Goal: Task Accomplishment & Management: Use online tool/utility

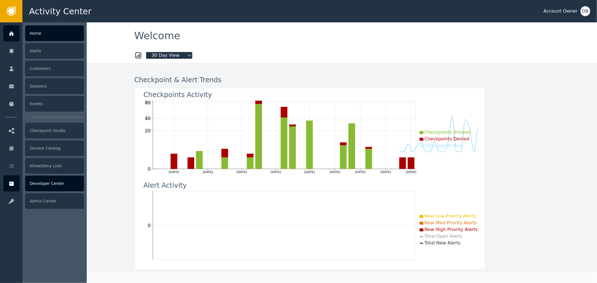
click at [12, 182] on icon at bounding box center [11, 184] width 4 height 4
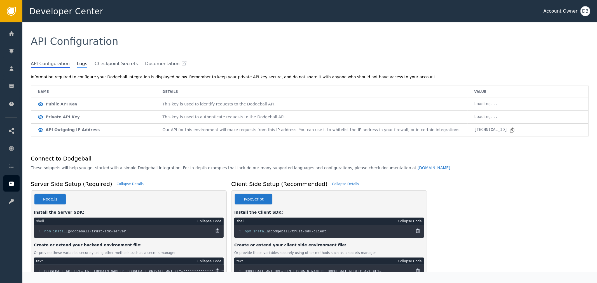
click at [77, 65] on span "Logs" at bounding box center [82, 63] width 10 height 7
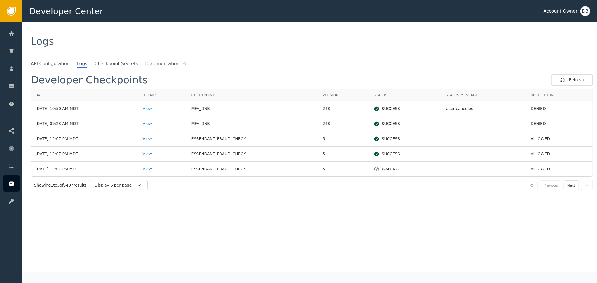
click at [158, 110] on div "View" at bounding box center [163, 109] width 40 height 6
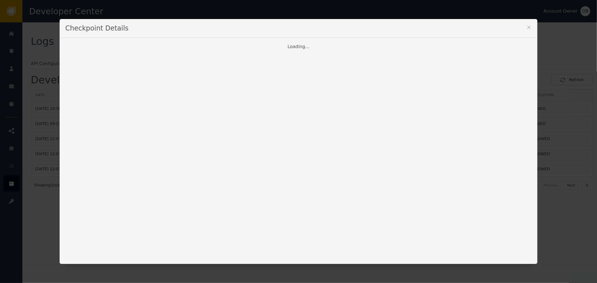
click at [526, 28] on icon at bounding box center [529, 28] width 6 height 6
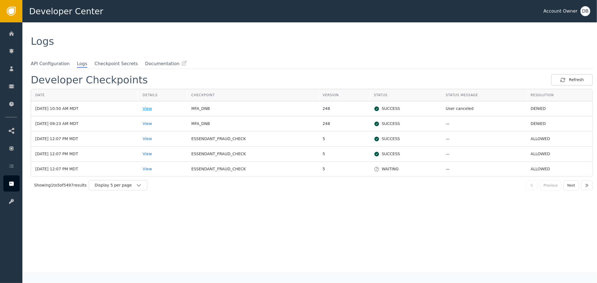
click at [166, 108] on div "View" at bounding box center [163, 109] width 40 height 6
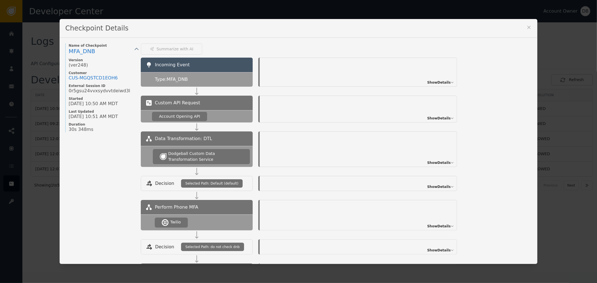
click at [436, 80] on span "Show Details" at bounding box center [438, 82] width 23 height 5
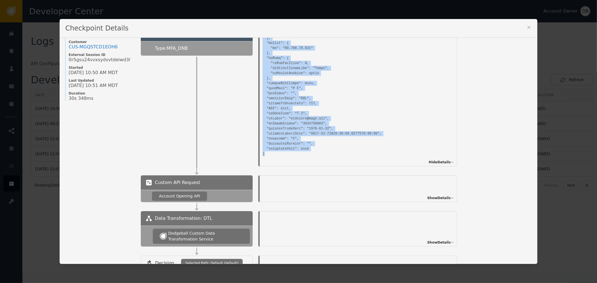
scroll to position [380, 0]
drag, startPoint x: 259, startPoint y: 69, endPoint x: 346, endPoint y: 146, distance: 116.1
click at [346, 146] on div "Incoming Event: Hide Details" at bounding box center [358, 97] width 197 height 140
copy pre "{ "mfa": { "phoneNumbers": "+19022667437" }, "kount": { "isAuthorized": true, "…"
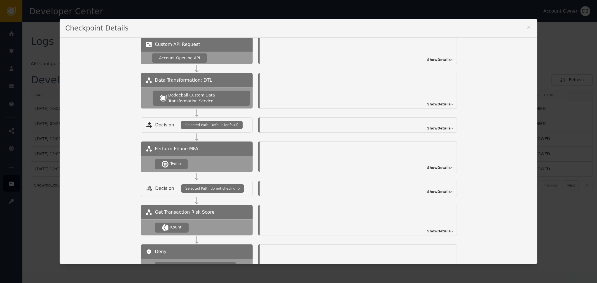
scroll to position [182, 0]
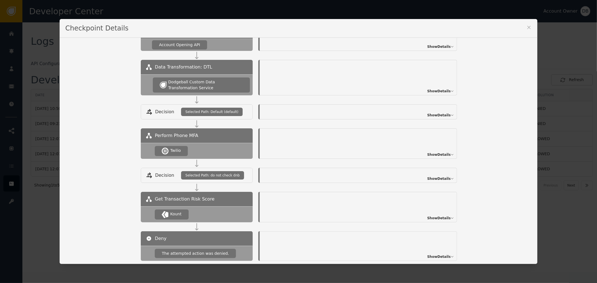
click at [436, 156] on span "Show Details" at bounding box center [438, 154] width 23 height 5
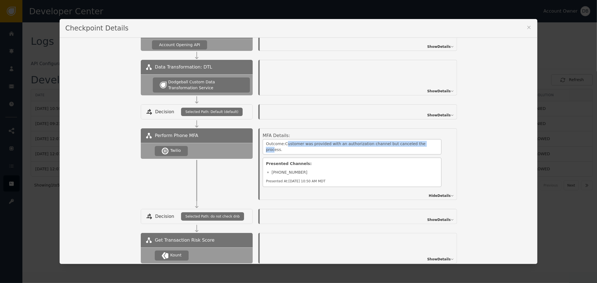
drag, startPoint x: 284, startPoint y: 143, endPoint x: 415, endPoint y: 144, distance: 131.5
click at [415, 144] on div "Outcome: Customer was provided with an authorization channel but canceled the p…" at bounding box center [351, 147] width 179 height 16
click at [462, 141] on div "Perform Phone MFA Twilio MFA Details: Outcome: Customer was provided with an au…" at bounding box center [336, 164] width 390 height 72
drag, startPoint x: 276, startPoint y: 143, endPoint x: 398, endPoint y: 139, distance: 121.5
click at [398, 139] on div "Outcome: Customer was provided with an authorization channel but canceled the p…" at bounding box center [351, 147] width 179 height 16
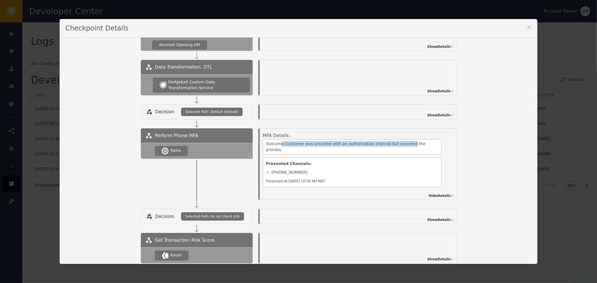
click at [398, 139] on div "Outcome: Customer was provided with an authorization channel but canceled the p…" at bounding box center [351, 147] width 179 height 16
drag, startPoint x: 414, startPoint y: 145, endPoint x: 256, endPoint y: 151, distance: 158.1
click at [260, 151] on div "MFA Details: Outcome: Customer was provided with an authorization channel but c…" at bounding box center [358, 164] width 197 height 72
click at [280, 155] on div "Presented Channels: +19022667437 Presented At: Oct 14, 2025, 10:50 AM MDT" at bounding box center [351, 171] width 179 height 32
drag, startPoint x: 300, startPoint y: 144, endPoint x: 382, endPoint y: 144, distance: 82.2
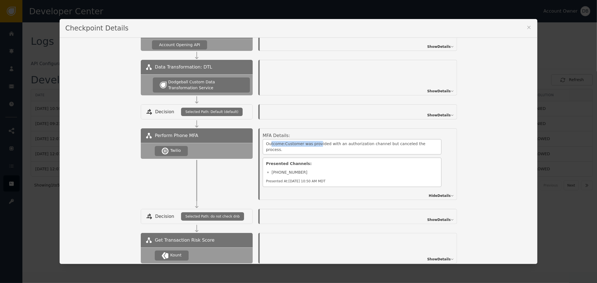
click at [342, 143] on div "Outcome: Customer was provided with an authorization channel but canceled the p…" at bounding box center [351, 147] width 179 height 16
click at [266, 139] on div "Outcome: Customer was provided with an authorization channel but canceled the p…" at bounding box center [351, 147] width 179 height 16
drag, startPoint x: 270, startPoint y: 143, endPoint x: 412, endPoint y: 141, distance: 142.4
click at [412, 141] on div "Outcome: Customer was provided with an authorization channel but canceled the p…" at bounding box center [351, 147] width 179 height 16
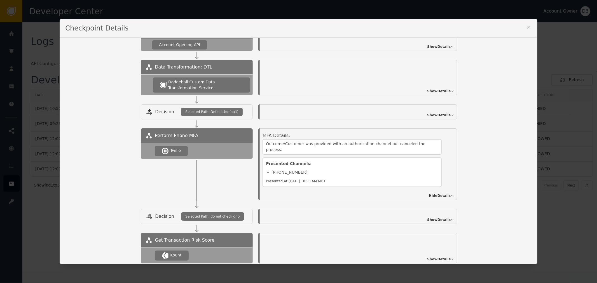
click at [415, 143] on div "Outcome: Customer was provided with an authorization channel but canceled the p…" at bounding box center [351, 147] width 179 height 16
click at [293, 142] on div "Outcome: Customer was provided with an authorization channel but canceled the p…" at bounding box center [351, 147] width 179 height 16
drag, startPoint x: 293, startPoint y: 142, endPoint x: 397, endPoint y: 139, distance: 104.1
click at [397, 139] on div "Outcome: Customer was provided with an authorization channel but canceled the p…" at bounding box center [351, 147] width 179 height 16
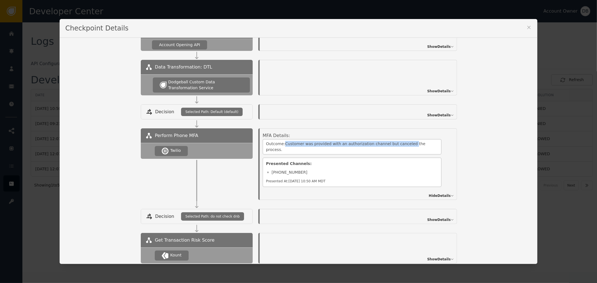
click at [292, 143] on div "Outcome: Customer was provided with an authorization channel but canceled the p…" at bounding box center [351, 147] width 179 height 16
drag, startPoint x: 350, startPoint y: 143, endPoint x: 435, endPoint y: 139, distance: 85.7
click at [435, 139] on div "Outcome: Customer was provided with an authorization channel but canceled the p…" at bounding box center [351, 147] width 179 height 16
click at [317, 157] on div "Presented Channels: +19022667437 Presented At: Oct 14, 2025, 10:50 AM MDT" at bounding box center [351, 172] width 179 height 30
drag, startPoint x: 303, startPoint y: 144, endPoint x: 338, endPoint y: 142, distance: 35.0
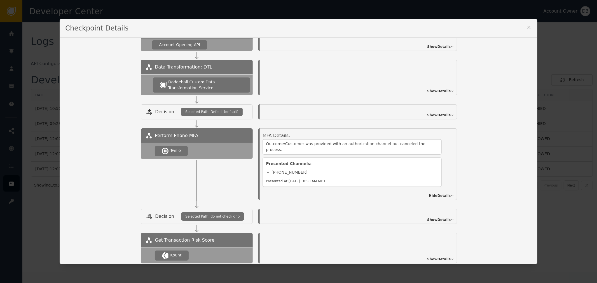
click at [318, 143] on div "Outcome: Customer was provided with an authorization channel but canceled the p…" at bounding box center [351, 147] width 179 height 16
click at [338, 142] on div "Outcome: Customer was provided with an authorization channel but canceled the p…" at bounding box center [351, 147] width 179 height 16
drag, startPoint x: 284, startPoint y: 148, endPoint x: 339, endPoint y: 147, distance: 54.5
click at [329, 155] on div "Presented Channels: +19022667437 Presented At: Oct 14, 2025, 10:50 AM MDT" at bounding box center [351, 171] width 179 height 32
drag, startPoint x: 278, startPoint y: 161, endPoint x: 319, endPoint y: 159, distance: 41.2
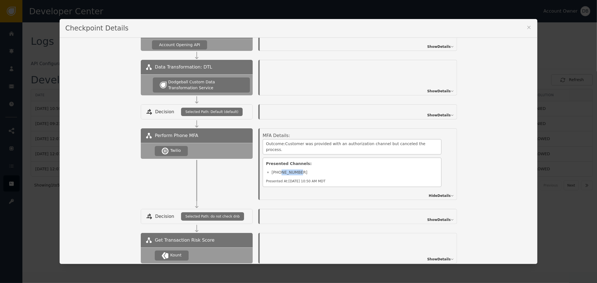
click at [315, 167] on div "+19022667437" at bounding box center [352, 171] width 172 height 9
drag, startPoint x: 272, startPoint y: 166, endPoint x: 309, endPoint y: 164, distance: 37.8
click at [305, 169] on div "+19022667437" at bounding box center [352, 172] width 172 height 6
drag, startPoint x: 281, startPoint y: 144, endPoint x: 404, endPoint y: 144, distance: 123.1
click at [401, 144] on div "Outcome: Customer was provided with an authorization channel but canceled the p…" at bounding box center [351, 147] width 179 height 16
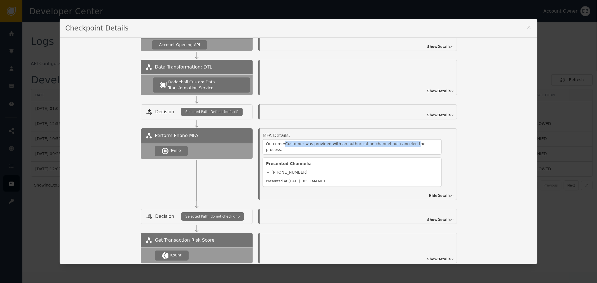
click at [526, 28] on icon at bounding box center [529, 28] width 6 height 6
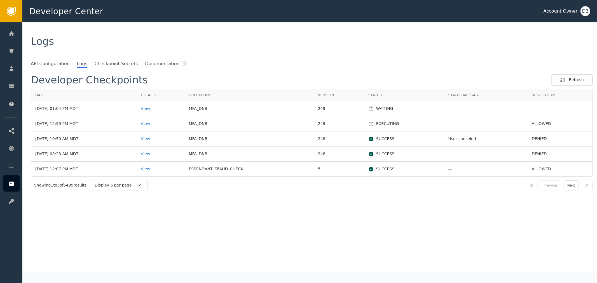
click at [166, 70] on div "Developer Checkpoints Refresh Date Details Checkpoint Version Status Status Mes…" at bounding box center [312, 170] width 569 height 203
click at [154, 108] on div "View" at bounding box center [160, 109] width 39 height 6
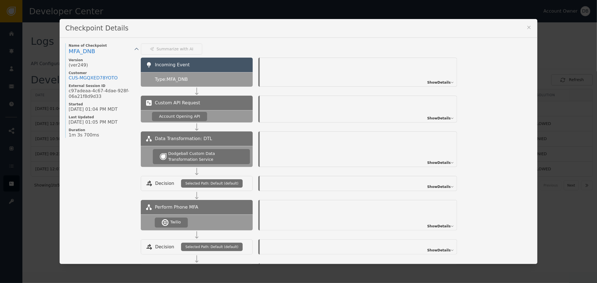
click at [432, 81] on span "Show Details" at bounding box center [438, 82] width 23 height 5
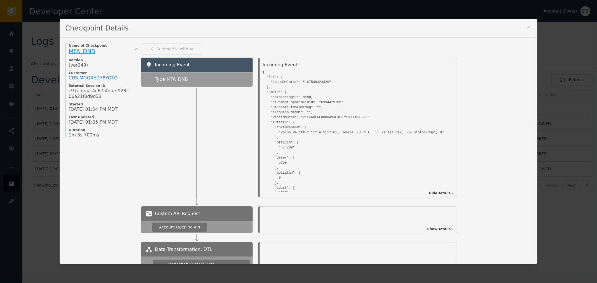
click at [74, 49] on span "MFA_DNB" at bounding box center [82, 51] width 27 height 7
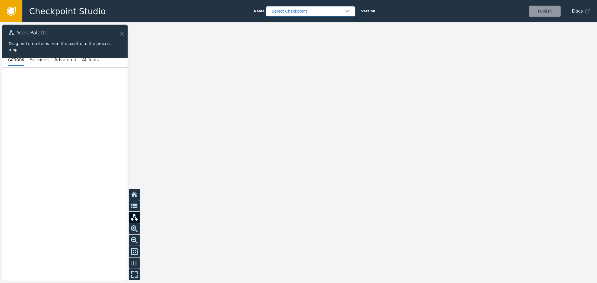
click at [302, 9] on div "Select Checkpoint" at bounding box center [308, 11] width 72 height 6
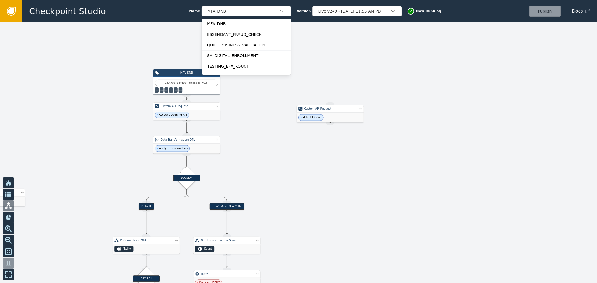
click at [398, 46] on div at bounding box center [298, 152] width 597 height 261
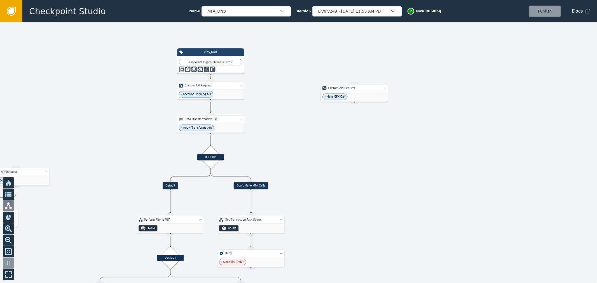
drag, startPoint x: 293, startPoint y: 173, endPoint x: 339, endPoint y: 118, distance: 71.6
click at [339, 118] on div at bounding box center [298, 152] width 597 height 261
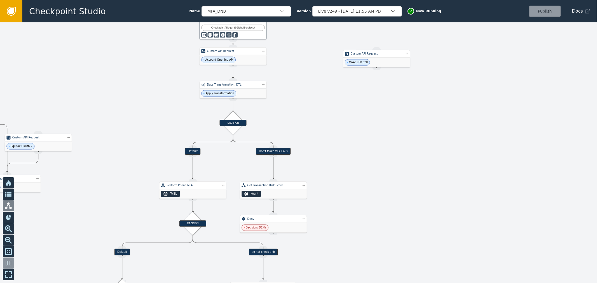
drag, startPoint x: 326, startPoint y: 117, endPoint x: 366, endPoint y: 49, distance: 78.6
click at [363, 53] on div at bounding box center [298, 152] width 597 height 261
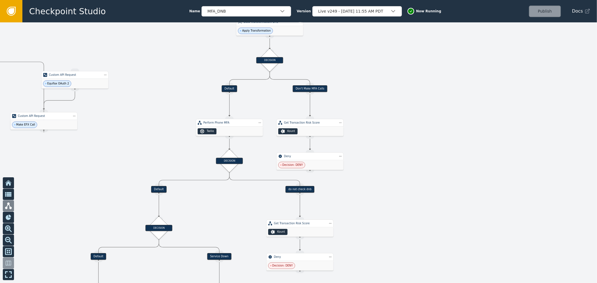
drag, startPoint x: 371, startPoint y: 194, endPoint x: 398, endPoint y: 76, distance: 121.1
click at [397, 85] on div at bounding box center [298, 152] width 597 height 261
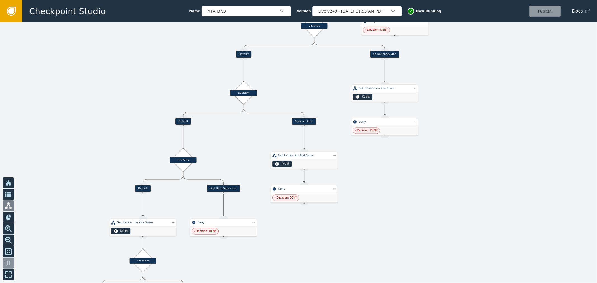
drag, startPoint x: 329, startPoint y: 208, endPoint x: 427, endPoint y: 151, distance: 113.5
click at [426, 155] on div at bounding box center [298, 152] width 597 height 261
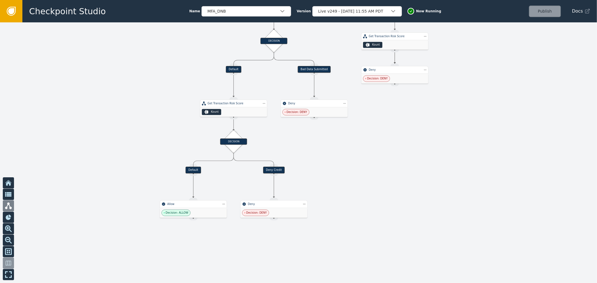
drag, startPoint x: 301, startPoint y: 114, endPoint x: 331, endPoint y: 38, distance: 82.3
click at [331, 38] on div at bounding box center [298, 152] width 597 height 261
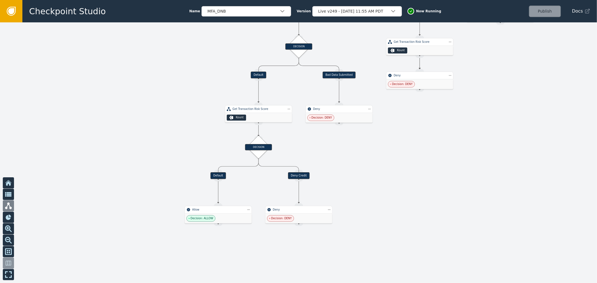
drag, startPoint x: 394, startPoint y: 126, endPoint x: 419, endPoint y: 131, distance: 25.5
click at [419, 131] on div at bounding box center [298, 152] width 597 height 261
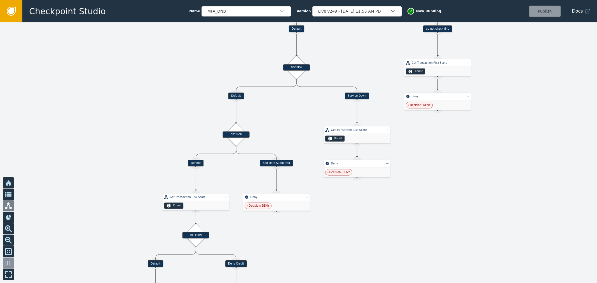
drag, startPoint x: 305, startPoint y: 82, endPoint x: 251, endPoint y: 175, distance: 107.9
click at [242, 178] on div at bounding box center [298, 152] width 597 height 261
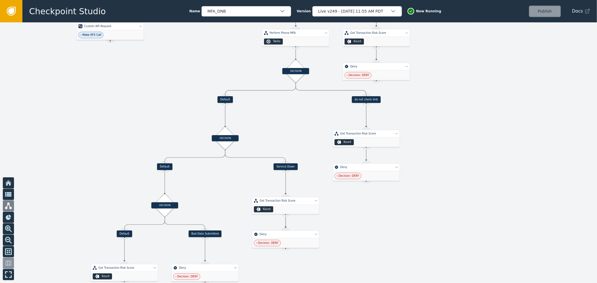
drag, startPoint x: 264, startPoint y: 164, endPoint x: 227, endPoint y: 199, distance: 50.9
click at [218, 202] on div at bounding box center [298, 152] width 597 height 261
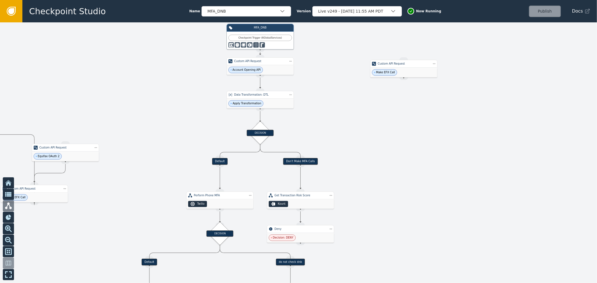
drag, startPoint x: 209, startPoint y: 102, endPoint x: 227, endPoint y: 63, distance: 42.4
click at [213, 87] on div at bounding box center [298, 152] width 597 height 261
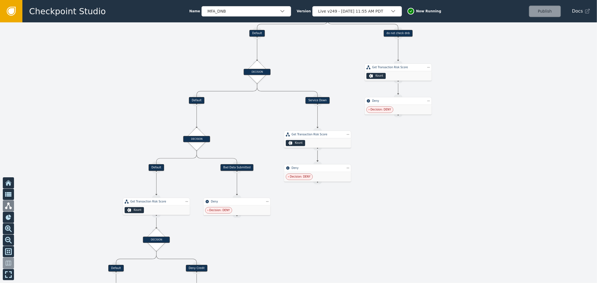
drag, startPoint x: 144, startPoint y: 147, endPoint x: 222, endPoint y: 23, distance: 146.4
click at [222, 23] on div at bounding box center [298, 152] width 597 height 261
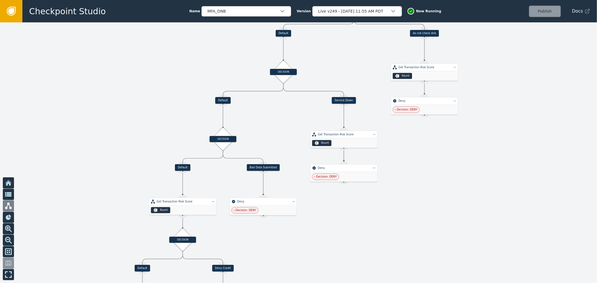
drag, startPoint x: 172, startPoint y: 71, endPoint x: 121, endPoint y: 186, distance: 125.4
click at [121, 184] on div at bounding box center [298, 152] width 597 height 261
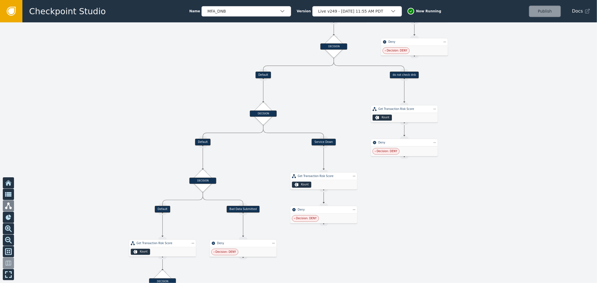
drag, startPoint x: 167, startPoint y: 102, endPoint x: 113, endPoint y: 183, distance: 98.1
click at [113, 183] on div at bounding box center [298, 152] width 597 height 261
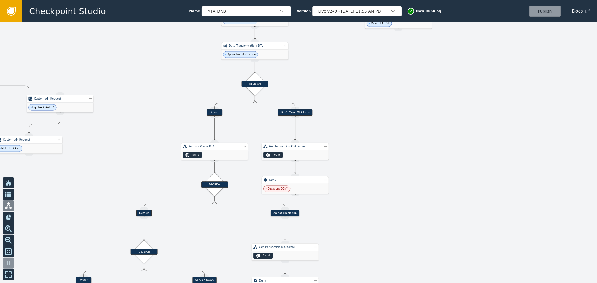
drag, startPoint x: 169, startPoint y: 125, endPoint x: 115, endPoint y: 170, distance: 70.5
click at [115, 170] on div at bounding box center [298, 152] width 597 height 261
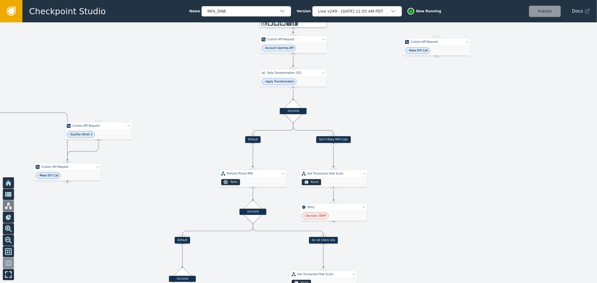
drag, startPoint x: 169, startPoint y: 79, endPoint x: 208, endPoint y: 97, distance: 42.7
click at [208, 97] on div at bounding box center [298, 152] width 597 height 261
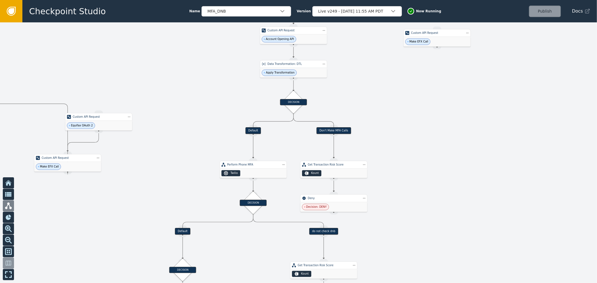
drag, startPoint x: 191, startPoint y: 150, endPoint x: 203, endPoint y: 76, distance: 75.7
click at [203, 83] on div at bounding box center [298, 152] width 597 height 261
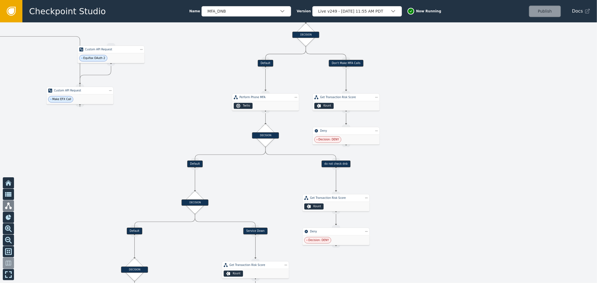
drag, startPoint x: 163, startPoint y: 160, endPoint x: 203, endPoint y: 63, distance: 104.6
click at [202, 63] on div at bounding box center [298, 152] width 597 height 261
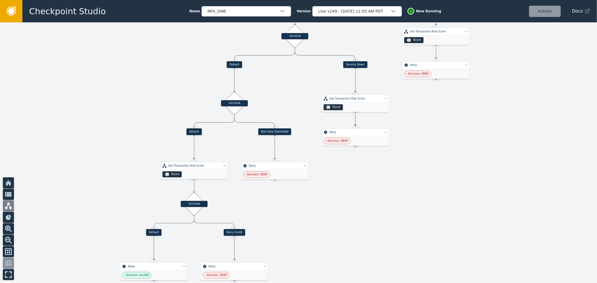
drag, startPoint x: 126, startPoint y: 165, endPoint x: 185, endPoint y: 97, distance: 90.2
click at [185, 97] on div at bounding box center [298, 152] width 597 height 261
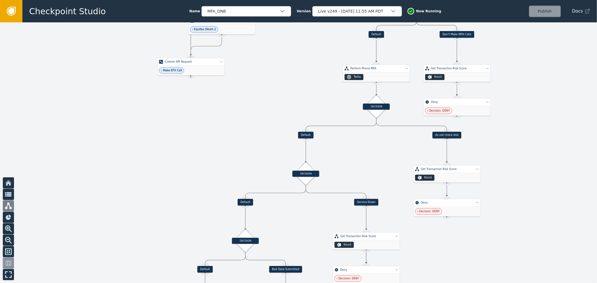
drag, startPoint x: 507, startPoint y: 99, endPoint x: 553, endPoint y: 224, distance: 133.8
click at [553, 224] on div at bounding box center [298, 152] width 597 height 261
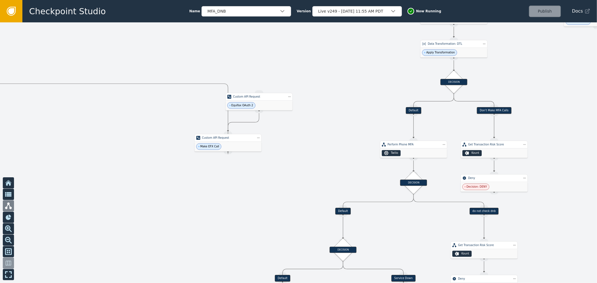
drag, startPoint x: 280, startPoint y: 129, endPoint x: 297, endPoint y: 189, distance: 62.7
click at [297, 189] on div at bounding box center [298, 152] width 597 height 261
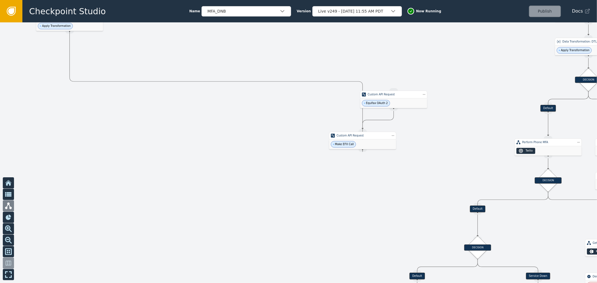
drag, startPoint x: 124, startPoint y: 105, endPoint x: 368, endPoint y: 96, distance: 244.1
click at [368, 96] on div at bounding box center [298, 152] width 597 height 261
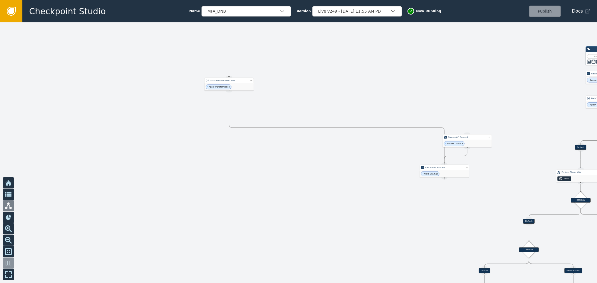
drag, startPoint x: 215, startPoint y: 84, endPoint x: 428, endPoint y: 94, distance: 213.9
click at [428, 94] on div "Target Handle for step Default Source Handle for step Target Handle for step Ba…" at bounding box center [298, 152] width 597 height 261
drag, startPoint x: 239, startPoint y: 82, endPoint x: 458, endPoint y: 96, distance: 220.0
click at [458, 96] on div "Target Handle for step Default Source Handle for step Target Handle for step Ba…" at bounding box center [298, 152] width 597 height 261
drag, startPoint x: 209, startPoint y: 82, endPoint x: 473, endPoint y: 83, distance: 263.8
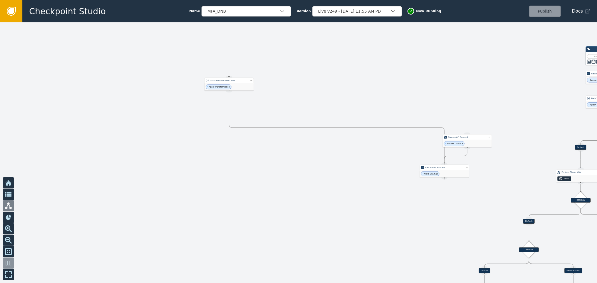
click at [417, 83] on div "Target Handle for step Default Source Handle for step Target Handle for step Ba…" at bounding box center [298, 152] width 597 height 261
drag, startPoint x: 491, startPoint y: 82, endPoint x: 254, endPoint y: 79, distance: 236.9
click at [254, 79] on div at bounding box center [298, 152] width 597 height 261
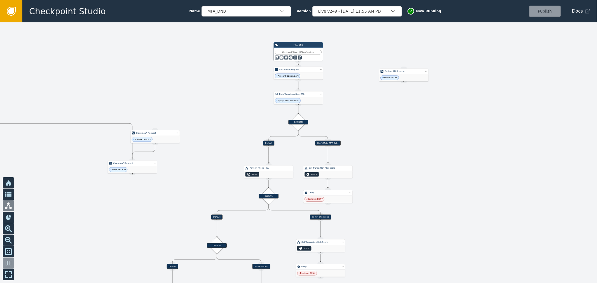
drag, startPoint x: 328, startPoint y: 92, endPoint x: 264, endPoint y: 91, distance: 63.8
click at [264, 91] on div at bounding box center [298, 152] width 597 height 261
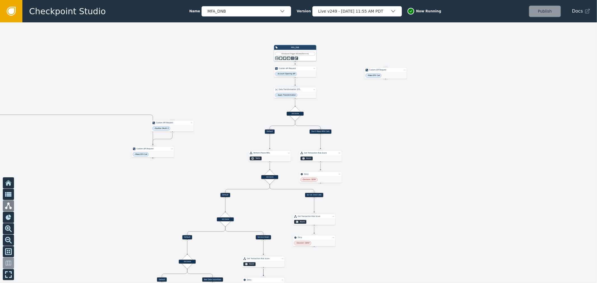
drag, startPoint x: 206, startPoint y: 158, endPoint x: 211, endPoint y: 48, distance: 110.6
click at [231, 65] on div at bounding box center [298, 152] width 597 height 261
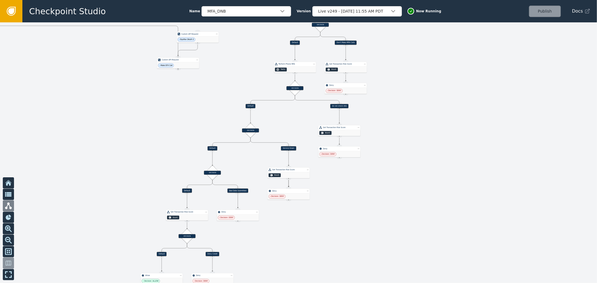
drag, startPoint x: 455, startPoint y: 132, endPoint x: 448, endPoint y: 144, distance: 14.1
click at [449, 143] on div at bounding box center [298, 152] width 597 height 261
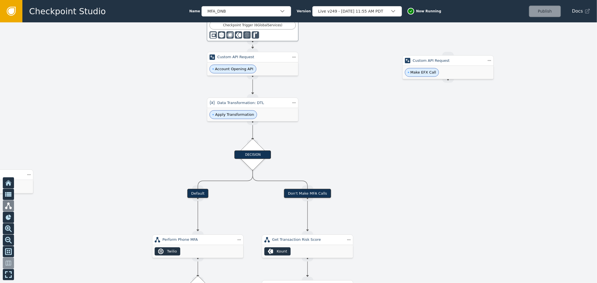
drag, startPoint x: 330, startPoint y: 91, endPoint x: 423, endPoint y: 213, distance: 153.7
click at [423, 213] on div at bounding box center [298, 152] width 597 height 261
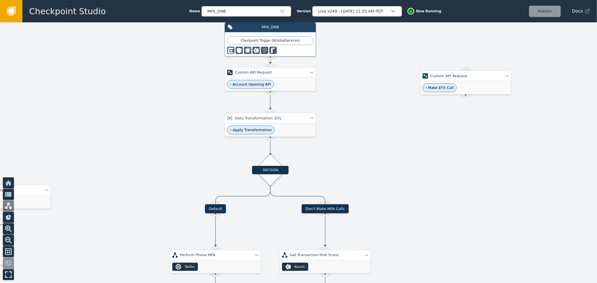
drag, startPoint x: 388, startPoint y: 172, endPoint x: 399, endPoint y: 163, distance: 13.7
click at [417, 184] on div at bounding box center [298, 152] width 597 height 261
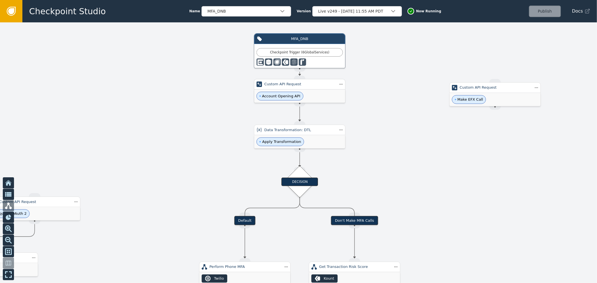
click at [324, 98] on div "Account Opening API" at bounding box center [299, 96] width 91 height 13
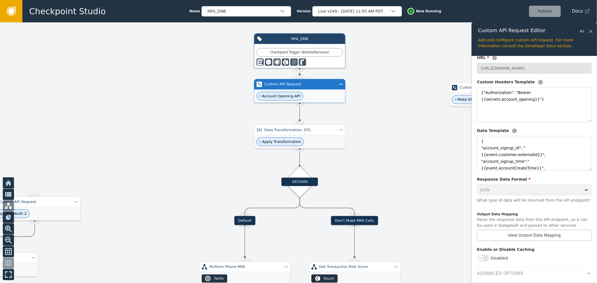
scroll to position [74, 0]
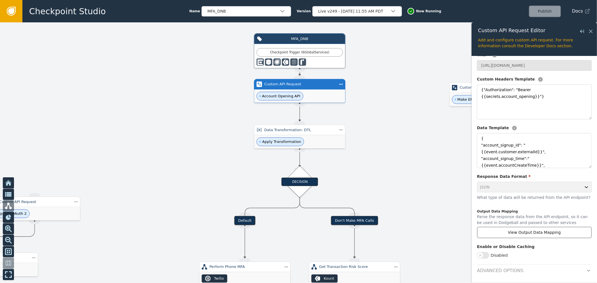
click at [547, 230] on button "View Output Data Mapping" at bounding box center [534, 232] width 115 height 11
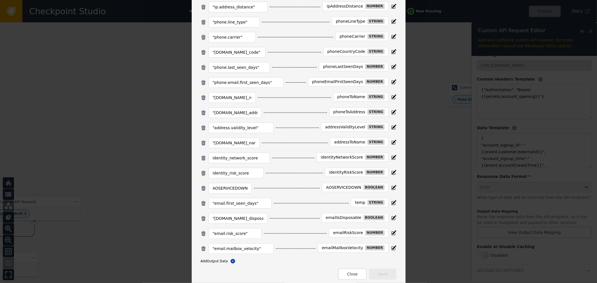
scroll to position [217, 0]
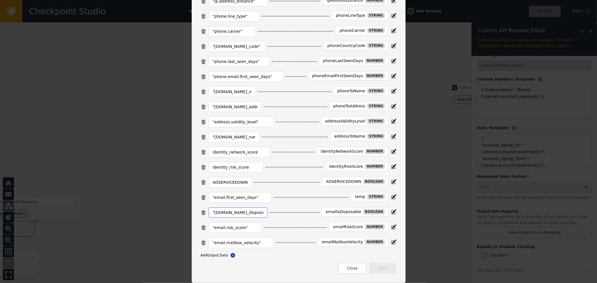
drag, startPoint x: 252, startPoint y: 213, endPoint x: 136, endPoint y: 206, distance: 116.0
click at [141, 206] on div "Manage Output Data Mapping Enter in a path to the value you want to extract fro…" at bounding box center [298, 141] width 597 height 283
click at [355, 215] on div "emailIsDisposable boolean" at bounding box center [354, 211] width 67 height 9
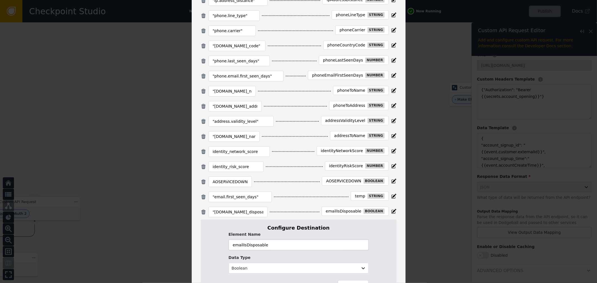
click at [277, 244] on input "emailIsDisposable" at bounding box center [299, 245] width 140 height 11
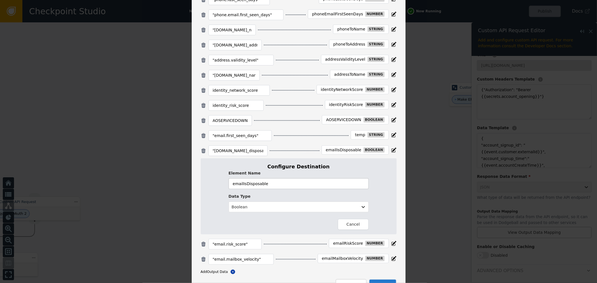
scroll to position [296, 0]
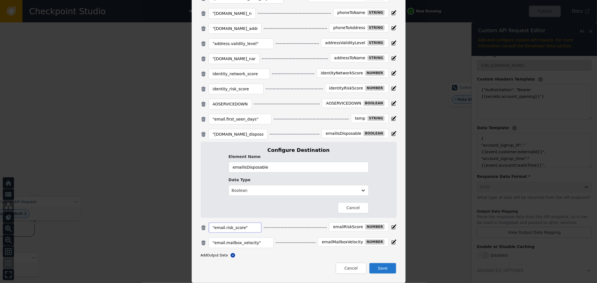
click at [233, 228] on input ""email.risk_score"" at bounding box center [235, 227] width 45 height 7
click at [343, 227] on div "emailRiskScore" at bounding box center [348, 227] width 30 height 5
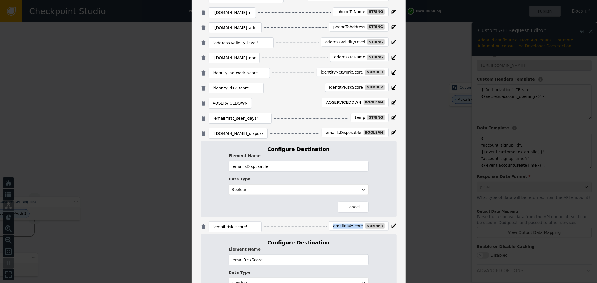
click at [343, 227] on div "emailRiskScore" at bounding box center [348, 226] width 30 height 5
copy div "emailRiskScore"
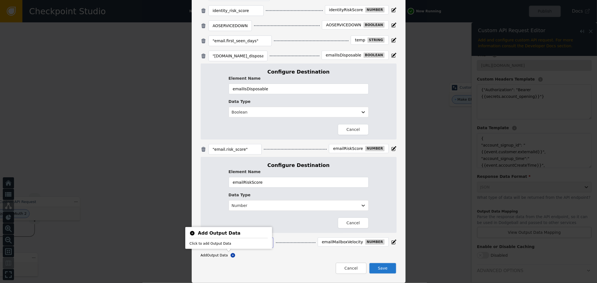
click at [238, 0] on body "Checkpoint Studio Name MFA_DNB Version Live v249 - Oct 14, 2025, 11:55 AM PDT N…" at bounding box center [298, 0] width 597 height 0
click at [238, 245] on div "Click to add Output Data" at bounding box center [228, 242] width 78 height 8
click at [294, 270] on div "Cancel Save" at bounding box center [299, 268] width 196 height 11
click at [252, 244] on input ""email.mailbox_velocity"" at bounding box center [241, 242] width 57 height 7
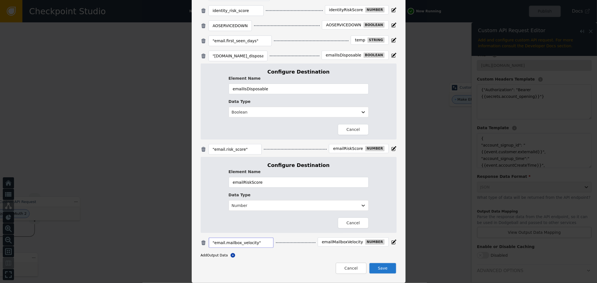
click at [252, 244] on input ""email.mailbox_velocity"" at bounding box center [241, 242] width 57 height 7
click at [339, 242] on div "emailMailboxVelocity" at bounding box center [342, 242] width 41 height 5
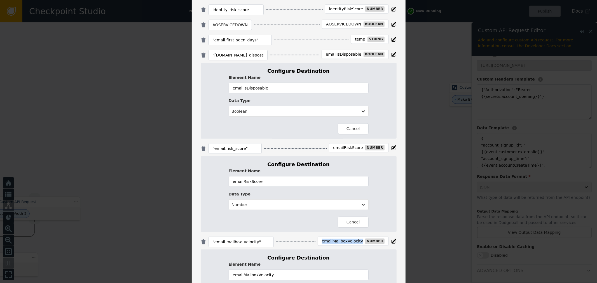
click at [339, 242] on div "emailMailboxVelocity" at bounding box center [342, 241] width 41 height 5
copy div "emailMailboxVelocity"
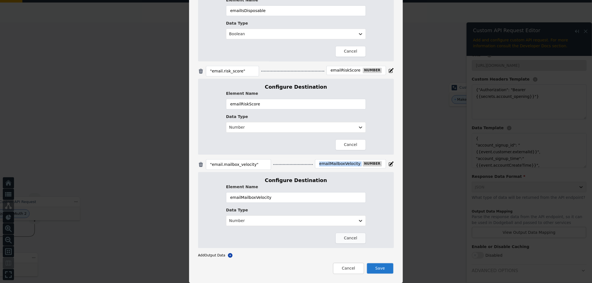
scroll to position [68, 0]
click at [351, 269] on button "Cancel" at bounding box center [348, 268] width 31 height 11
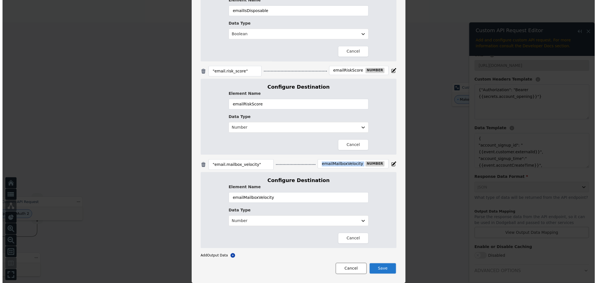
scroll to position [0, 0]
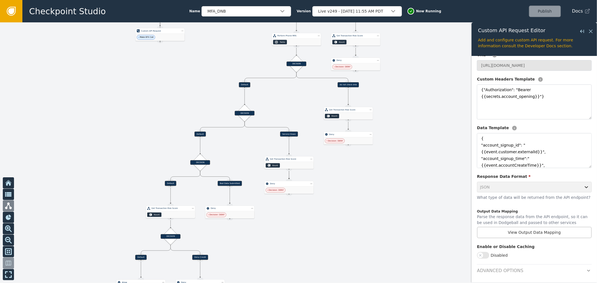
drag, startPoint x: 406, startPoint y: 228, endPoint x: 395, endPoint y: 35, distance: 192.8
click at [395, 37] on div at bounding box center [298, 152] width 597 height 261
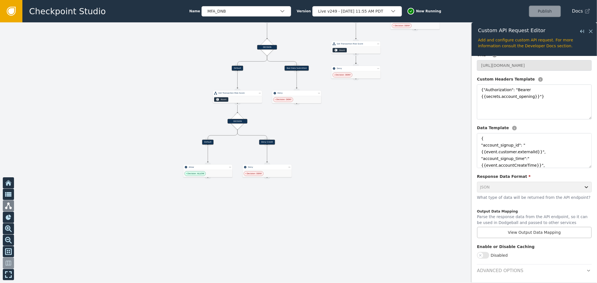
drag, startPoint x: 351, startPoint y: 183, endPoint x: 410, endPoint y: 87, distance: 112.8
click at [410, 87] on div at bounding box center [298, 152] width 597 height 261
click at [228, 93] on div "Get Transaction Risk Score" at bounding box center [237, 93] width 38 height 3
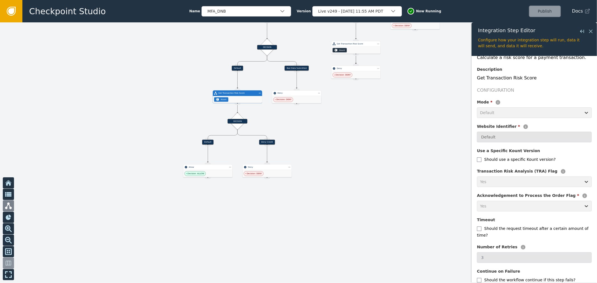
scroll to position [69, 0]
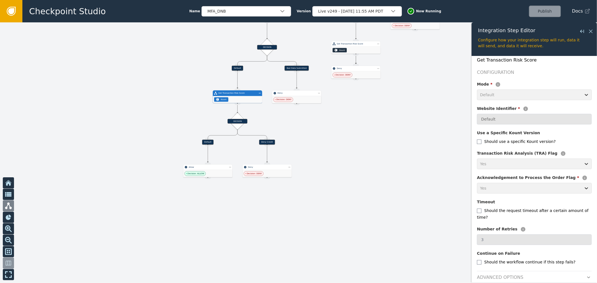
click at [586, 274] on button "button" at bounding box center [588, 277] width 6 height 7
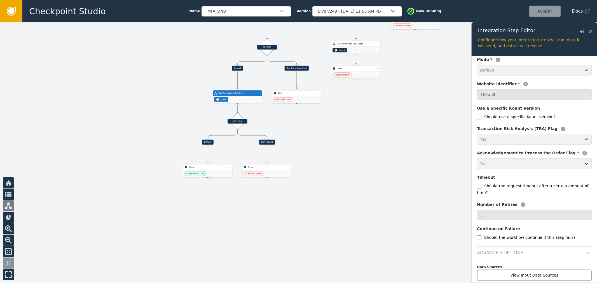
click at [511, 270] on button "View Input Data Sources" at bounding box center [534, 275] width 115 height 11
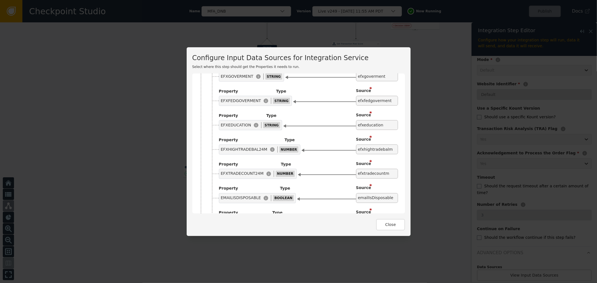
scroll to position [4385, 0]
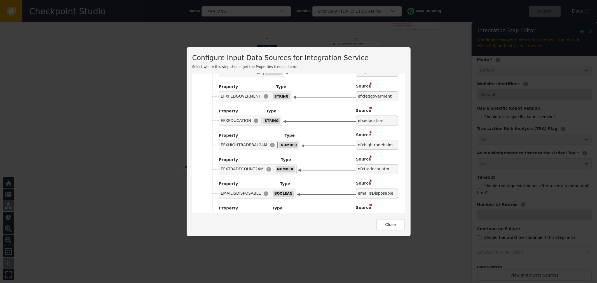
click at [237, 191] on div "EMAILISDISPOSABLE" at bounding box center [241, 194] width 40 height 6
copy div "EMAILISDISPOSABLE"
click at [235, 215] on div "EMAILRISKSCORE" at bounding box center [238, 218] width 34 height 6
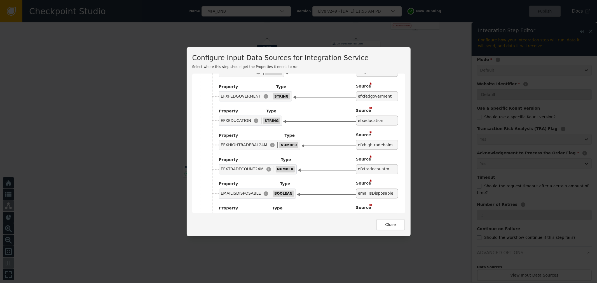
copy div "EMAILRISKSCORE"
click at [234, 239] on div "EMAILMAILBOXVELOCITY" at bounding box center [245, 242] width 48 height 6
copy div "EMAILMAILBOXVELOCITY"
click at [239, 215] on div "EMAILRISKSCORE" at bounding box center [238, 218] width 34 height 6
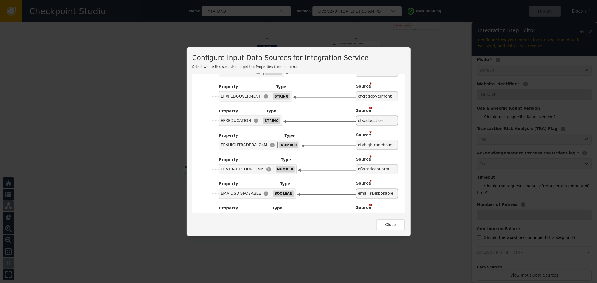
click at [239, 215] on div "EMAILRISKSCORE" at bounding box center [238, 218] width 34 height 6
copy div "EMAILRISKSCORE"
click at [227, 191] on div "EMAILISDISPOSABLE" at bounding box center [241, 194] width 40 height 6
copy div "EMAILISDISPOSABLE"
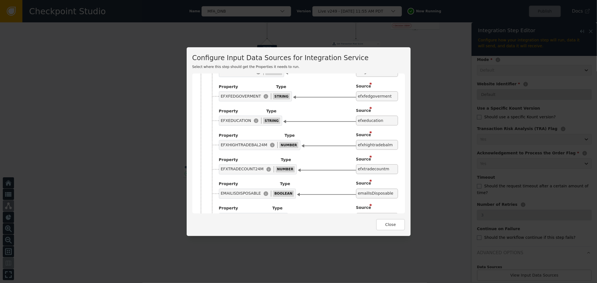
click at [237, 215] on div "EMAILRISKSCORE" at bounding box center [238, 218] width 34 height 6
copy div "EMAILRISKSCORE"
click at [236, 237] on div "EMAILMAILBOXVELOCITY NUMBER" at bounding box center [260, 242] width 83 height 10
click at [238, 239] on div "EMAILMAILBOXVELOCITY" at bounding box center [245, 242] width 48 height 6
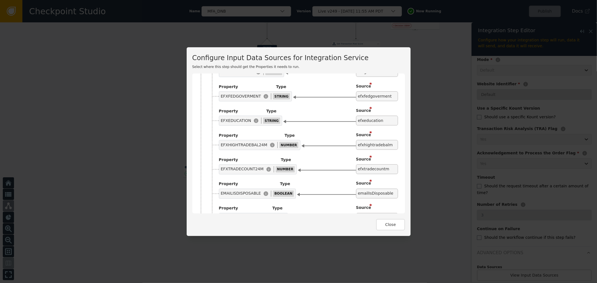
click at [238, 239] on div "EMAILMAILBOXVELOCITY" at bounding box center [245, 242] width 48 height 6
copy div "EMAILMAILBOXVELOCITY"
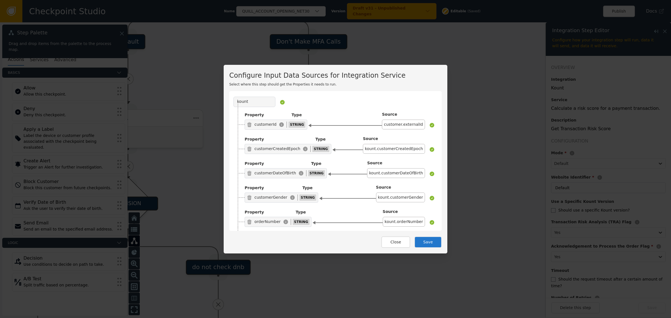
scroll to position [3172, 0]
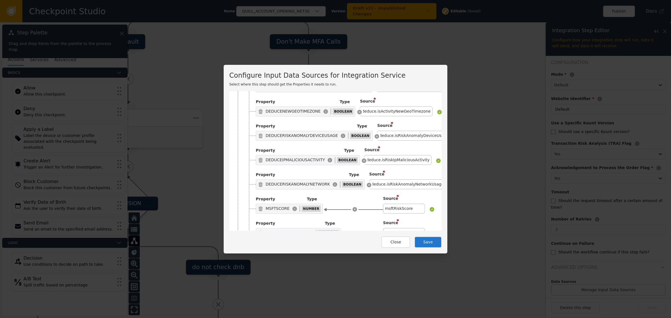
click at [431, 240] on button "Save" at bounding box center [428, 242] width 27 height 11
click at [393, 243] on button "Close" at bounding box center [396, 242] width 29 height 11
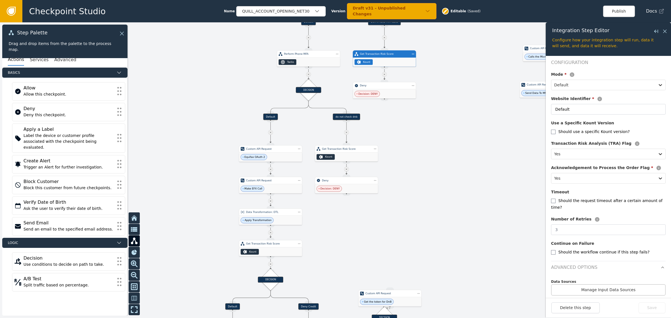
drag, startPoint x: 324, startPoint y: 271, endPoint x: 388, endPoint y: 126, distance: 157.8
click at [388, 126] on div at bounding box center [335, 170] width 671 height 296
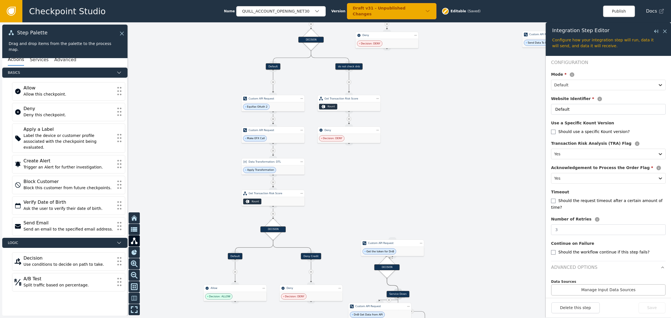
drag, startPoint x: 432, startPoint y: 224, endPoint x: 433, endPoint y: 182, distance: 42.0
click at [433, 182] on div at bounding box center [335, 170] width 671 height 296
click at [342, 101] on div "Get Transaction Risk Score" at bounding box center [348, 98] width 63 height 7
click at [604, 291] on div "Overview Integration Kount Service Calculate a risk score for a payment transac…" at bounding box center [608, 145] width 115 height 319
click at [606, 289] on button "Manage Input Data Sources" at bounding box center [608, 289] width 115 height 11
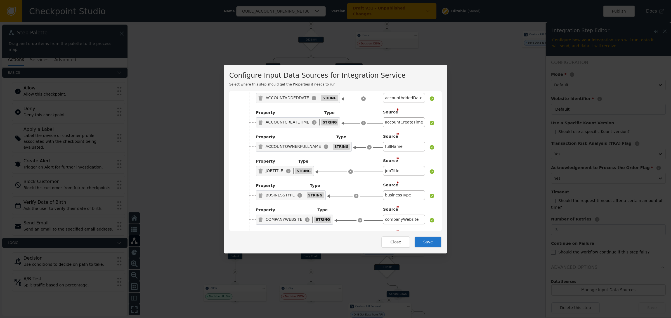
scroll to position [2023, 0]
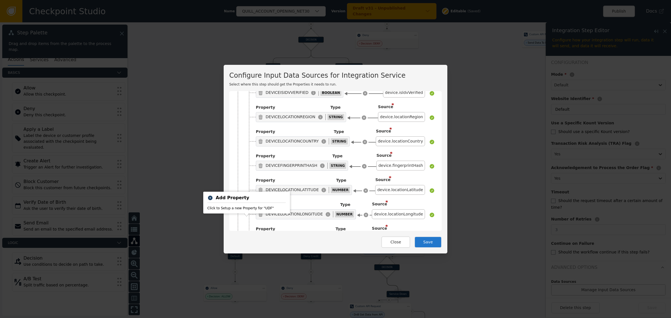
click at [247, 262] on icon at bounding box center [249, 265] width 6 height 6
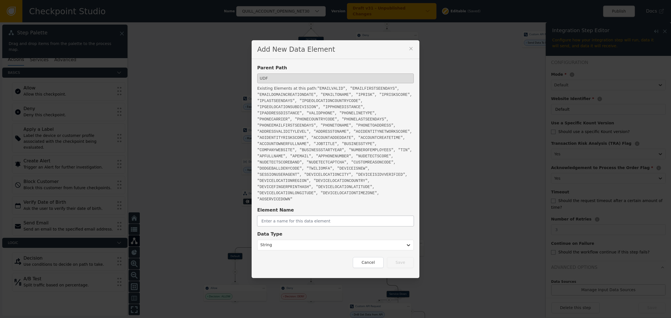
click at [298, 217] on input "text" at bounding box center [335, 221] width 157 height 11
paste input "EMAILMAILBOXVELOCITY"
type input "EMAILMAILBOXVELOCITY"
click at [305, 241] on div at bounding box center [330, 245] width 140 height 8
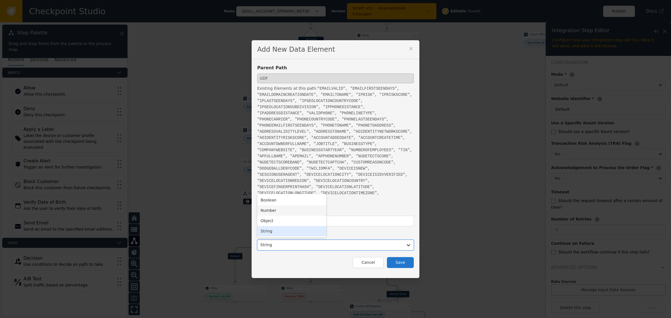
click at [298, 206] on div "Number" at bounding box center [291, 211] width 69 height 10
click at [402, 259] on button "Save" at bounding box center [400, 262] width 27 height 11
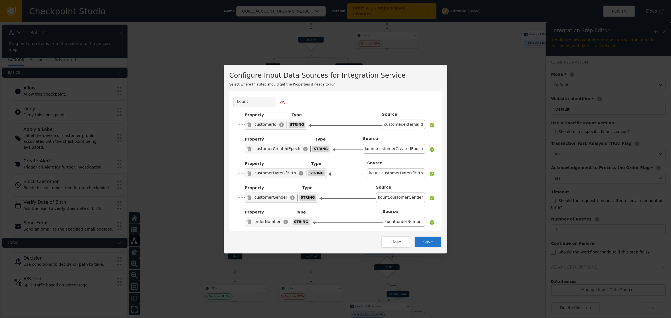
scroll to position [2047, 0]
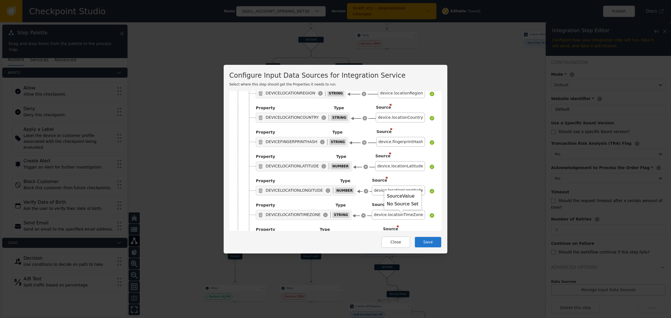
click at [399, 259] on div "Click to Select a Source" at bounding box center [400, 264] width 50 height 10
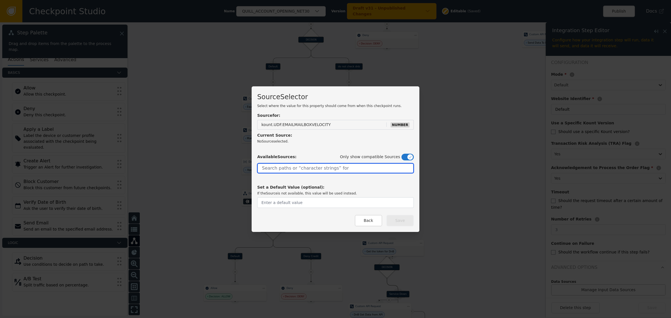
click at [309, 168] on input "text" at bounding box center [335, 168] width 157 height 10
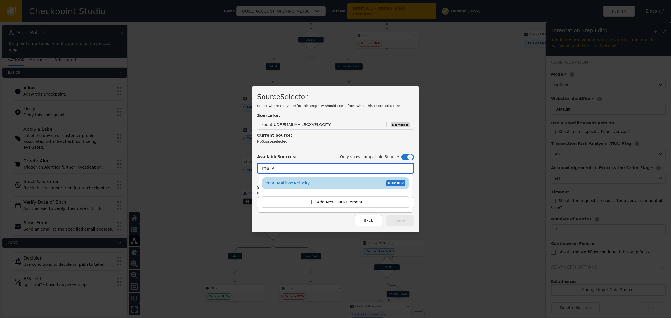
type input "mailv"
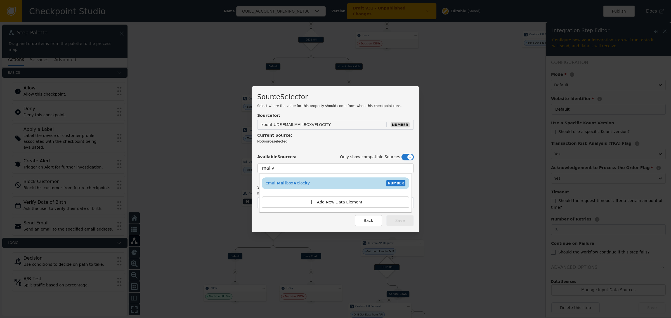
click at [312, 181] on div "email Mail box V elocity NUMBER" at bounding box center [336, 183] width 142 height 8
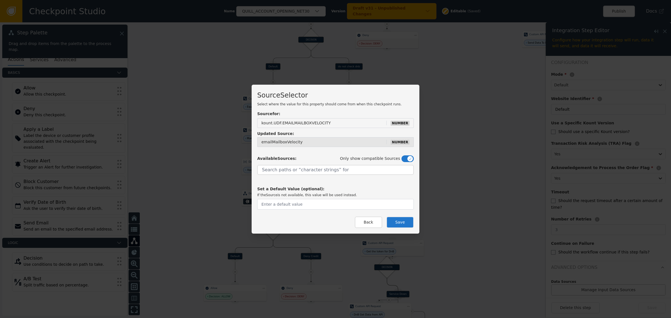
click at [394, 218] on button "Save" at bounding box center [400, 222] width 27 height 11
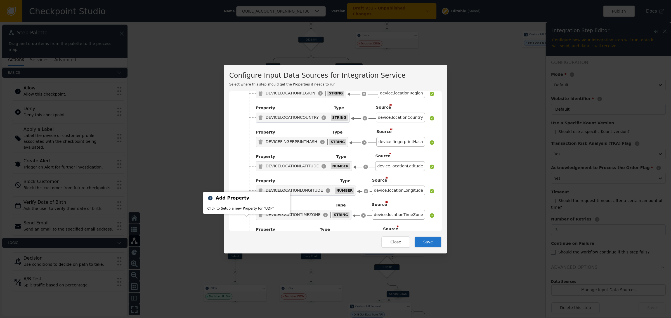
click at [247, 263] on icon at bounding box center [249, 265] width 4 height 4
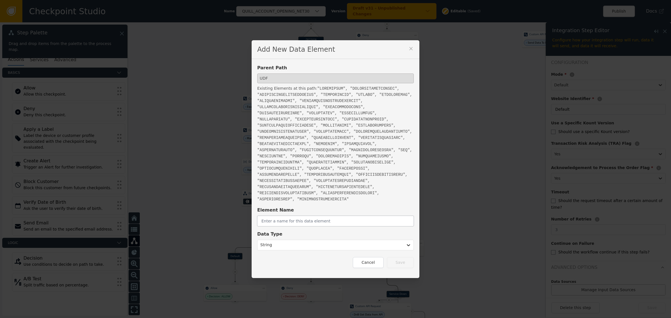
click at [313, 217] on input "text" at bounding box center [335, 221] width 157 height 11
paste input "EMAILRISKSCORE"
type input "EMAILRISKSCORE"
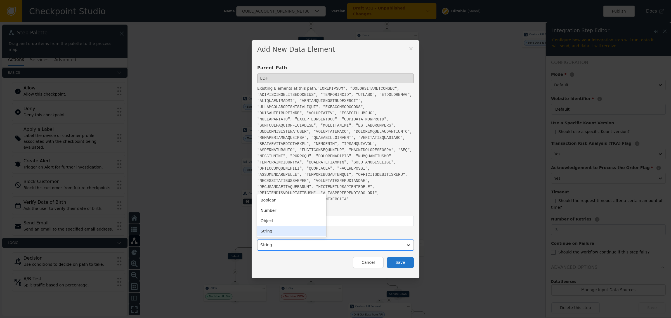
click at [310, 241] on div at bounding box center [330, 245] width 140 height 8
click at [288, 206] on div "Number" at bounding box center [291, 211] width 69 height 10
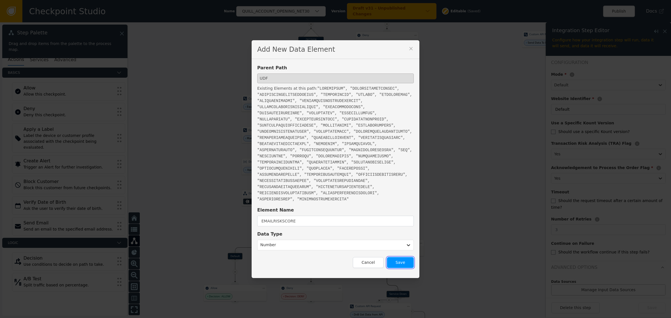
click at [396, 257] on button "Save" at bounding box center [400, 262] width 27 height 11
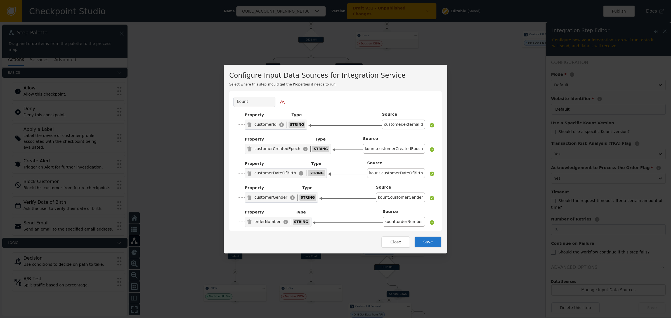
scroll to position [2071, 0]
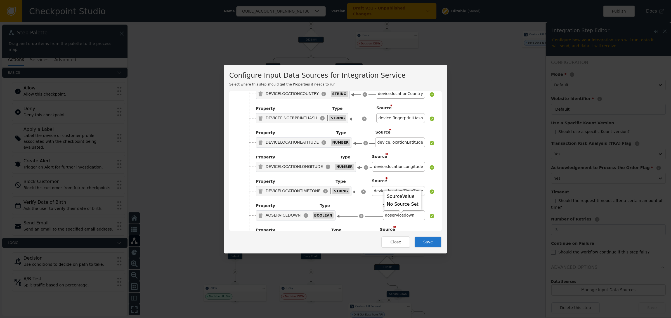
click at [399, 0] on body "Checkpoint Studio Name QUILL_ACCOUNT_OPENING_NET30 Version Draft v31 - Unpublis…" at bounding box center [335, 0] width 671 height 0
click at [399, 259] on div "Click to Select a Source" at bounding box center [400, 264] width 50 height 10
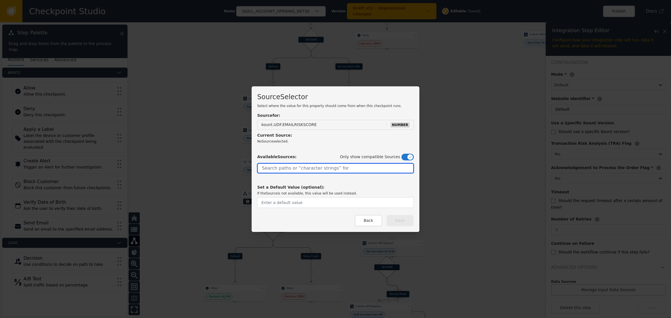
click at [312, 168] on input "text" at bounding box center [335, 168] width 157 height 10
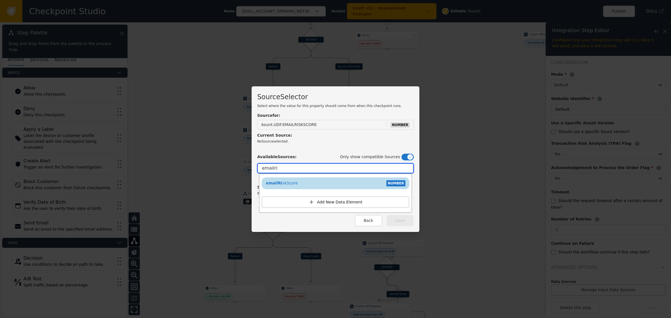
type input "emailri"
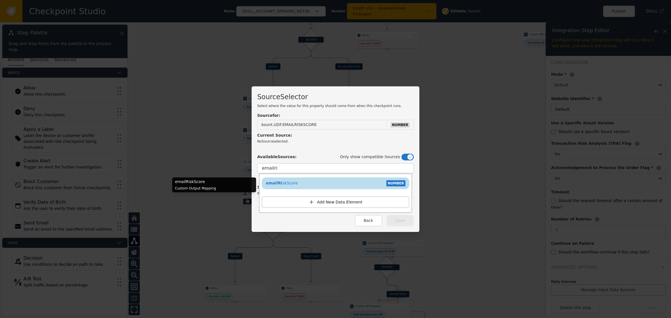
click at [314, 180] on div "emailRi skScore NUMBER" at bounding box center [336, 183] width 142 height 8
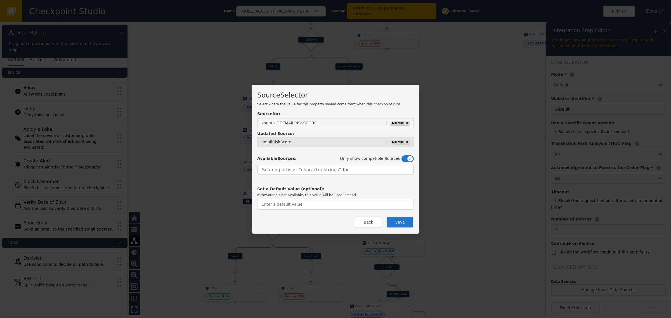
click at [394, 223] on button "Save" at bounding box center [400, 222] width 27 height 11
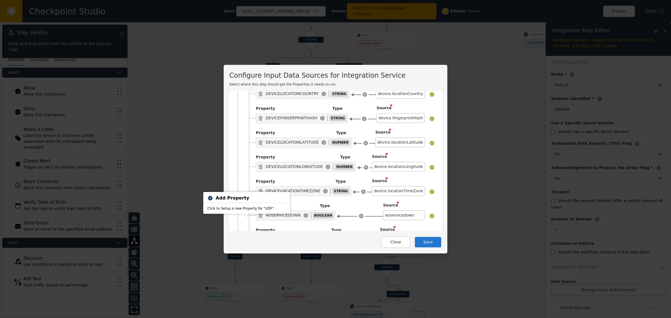
click at [245, 251] on div "Property Type EMAILRISKSCORE NUMBER Source * emailRiskScore" at bounding box center [340, 261] width 190 height 20
click at [247, 264] on icon at bounding box center [249, 266] width 4 height 4
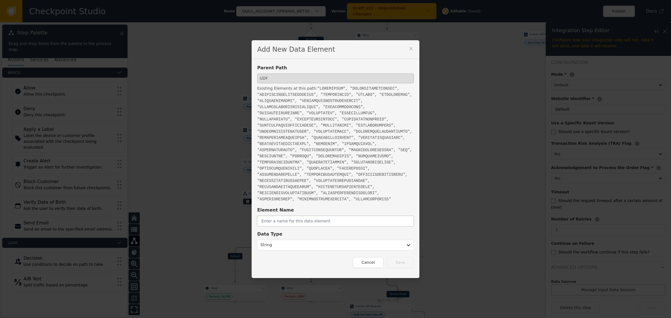
click at [315, 217] on input "text" at bounding box center [335, 221] width 157 height 11
paste input "EMAILISDISPOSABLE"
type input "EMAILISDISPOSABLE"
click at [305, 243] on div at bounding box center [330, 245] width 140 height 8
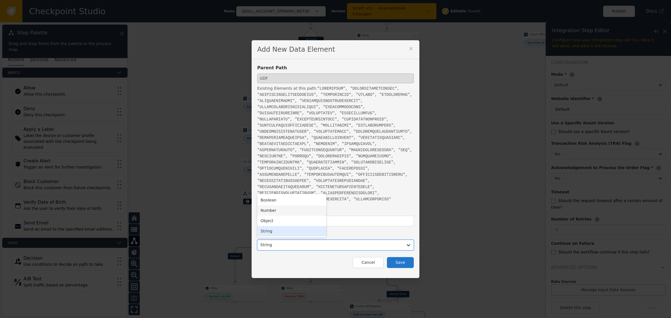
click at [287, 211] on div "Number" at bounding box center [291, 211] width 69 height 10
click at [391, 258] on button "Save" at bounding box center [400, 262] width 27 height 11
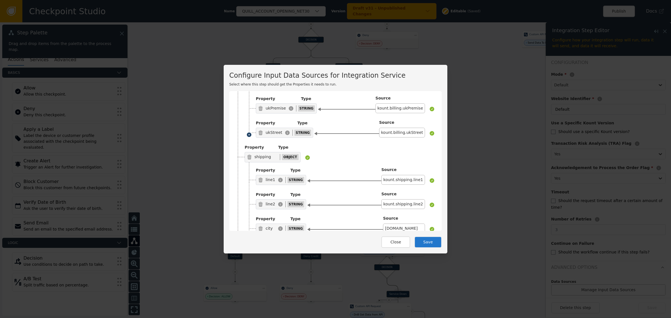
scroll to position [2094, 0]
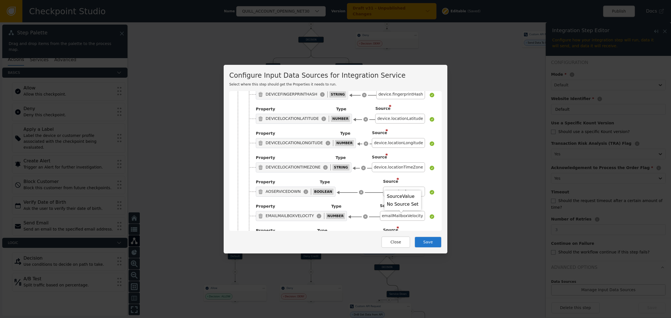
click at [386, 260] on div "Click to Select a Source" at bounding box center [400, 265] width 50 height 10
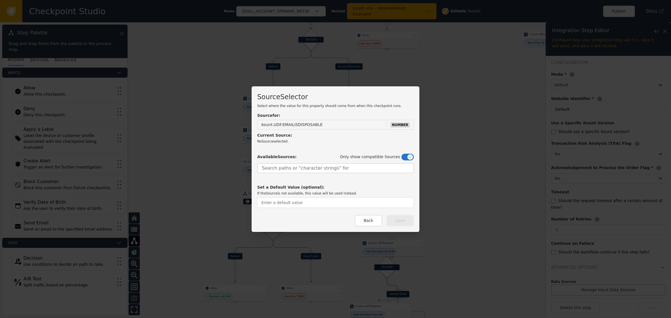
click at [365, 227] on div "Source Selector Select where the value for this property should come from when …" at bounding box center [336, 159] width 168 height 146
click at [367, 220] on button "Back" at bounding box center [368, 220] width 27 height 11
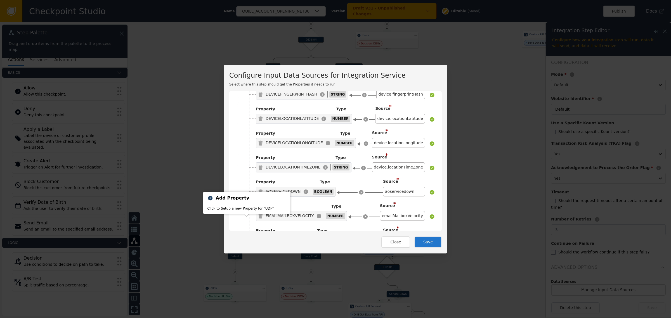
drag, startPoint x: 238, startPoint y: 219, endPoint x: 245, endPoint y: 221, distance: 7.3
click at [259, 262] on icon at bounding box center [261, 264] width 4 height 5
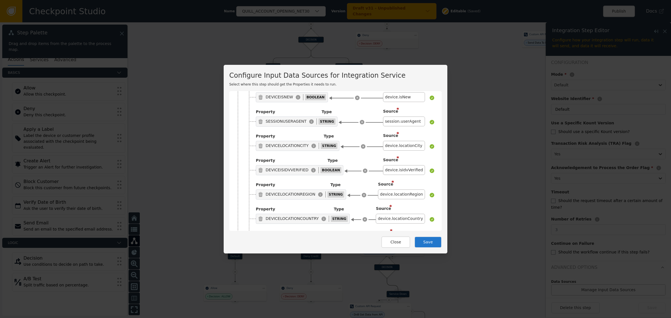
scroll to position [2071, 0]
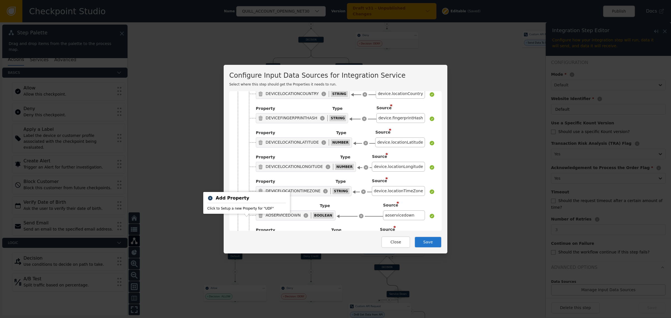
click at [247, 264] on icon at bounding box center [249, 266] width 4 height 4
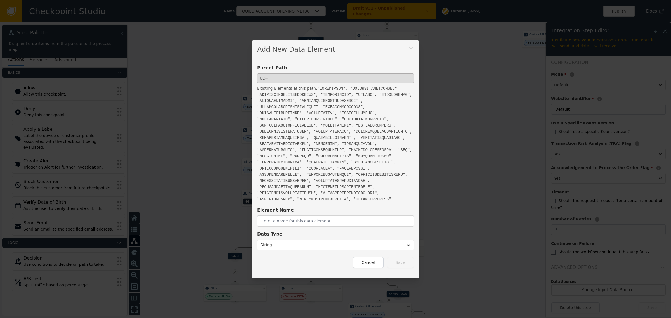
click at [315, 221] on input "text" at bounding box center [335, 221] width 157 height 11
paste input "EMAILISDISPOSABLE"
type input "EMAILISDISPOSABLE"
click at [312, 237] on div "Data Type String" at bounding box center [335, 241] width 157 height 20
click at [311, 244] on div at bounding box center [330, 245] width 140 height 8
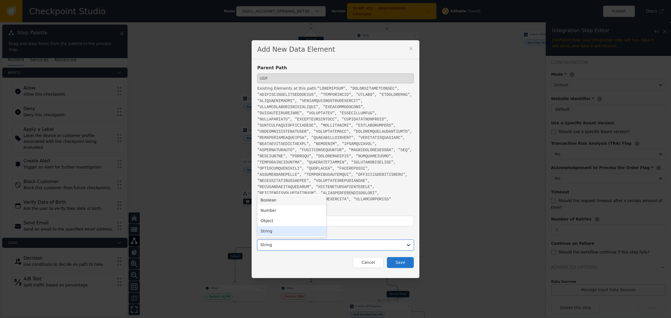
drag, startPoint x: 302, startPoint y: 206, endPoint x: 302, endPoint y: 201, distance: 5.6
click at [302, 201] on div "Boolean Number Object String" at bounding box center [291, 216] width 69 height 44
click at [303, 199] on div "Boolean" at bounding box center [291, 200] width 69 height 10
click at [401, 260] on button "Save" at bounding box center [400, 262] width 27 height 11
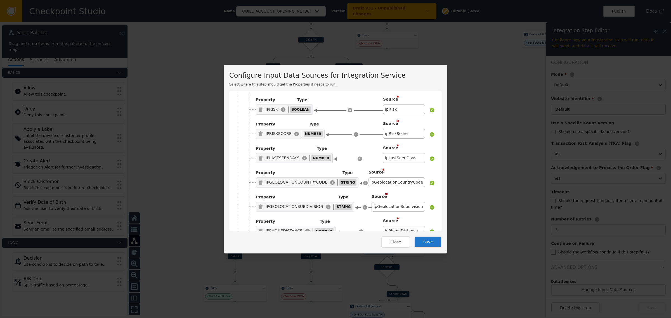
scroll to position [2094, 0]
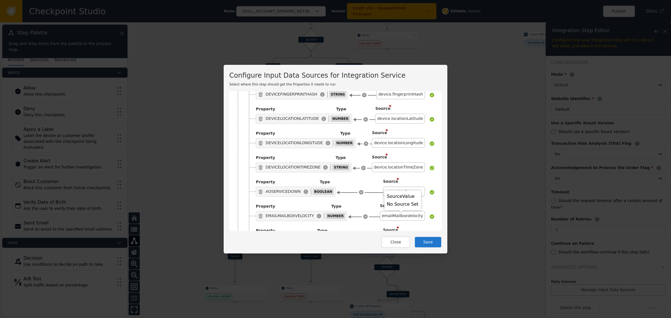
click at [393, 260] on div "Click to Select a Source" at bounding box center [400, 265] width 50 height 10
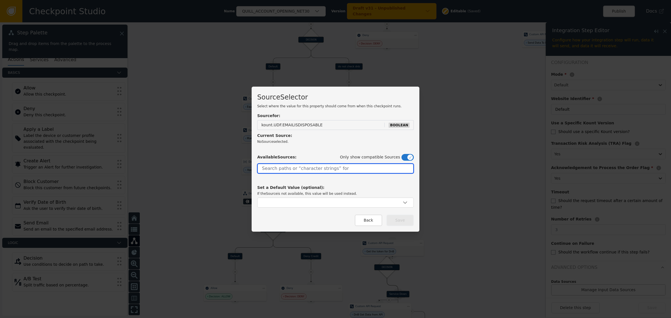
click at [296, 168] on input "text" at bounding box center [335, 169] width 157 height 10
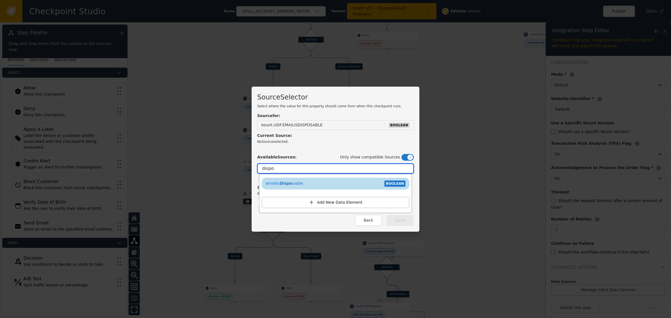
type input "dispo"
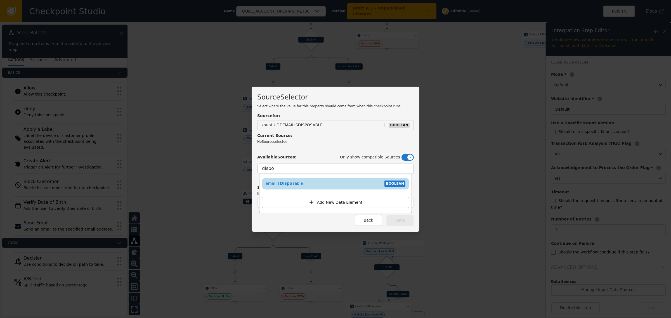
click at [298, 183] on div "emailIs Dispo sable BOOLEAN" at bounding box center [336, 184] width 142 height 8
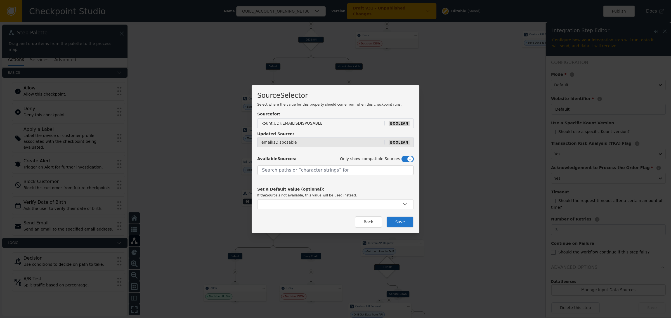
click at [395, 219] on button "Save" at bounding box center [400, 221] width 27 height 11
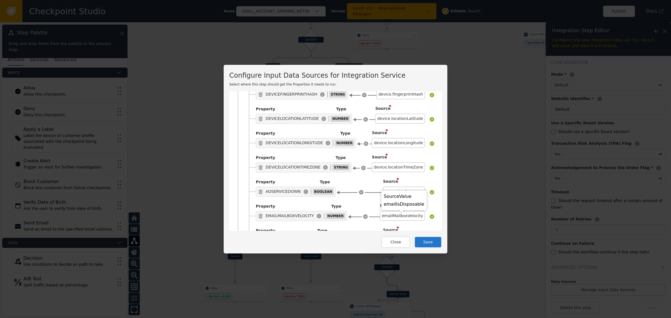
click at [430, 243] on button "Save" at bounding box center [428, 242] width 27 height 11
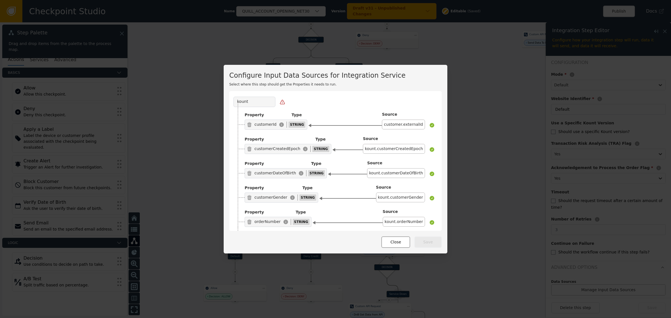
click at [397, 246] on button "Close" at bounding box center [396, 242] width 29 height 11
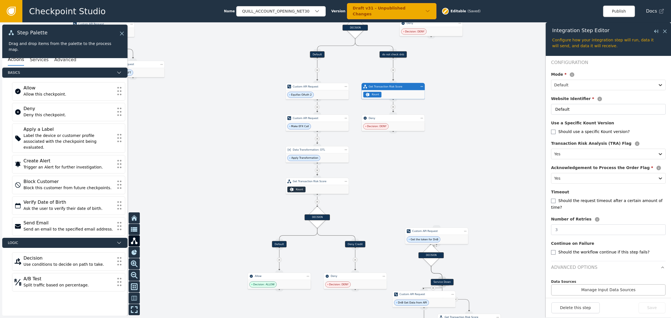
drag, startPoint x: 367, startPoint y: 173, endPoint x: 432, endPoint y: 163, distance: 65.5
click at [432, 163] on div at bounding box center [335, 170] width 671 height 296
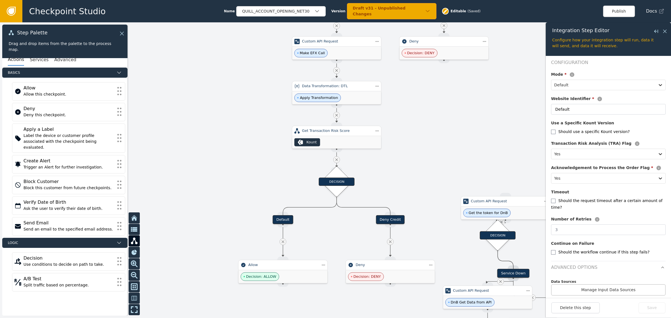
drag, startPoint x: 390, startPoint y: 179, endPoint x: 420, endPoint y: 88, distance: 96.6
click at [420, 88] on div at bounding box center [335, 170] width 671 height 296
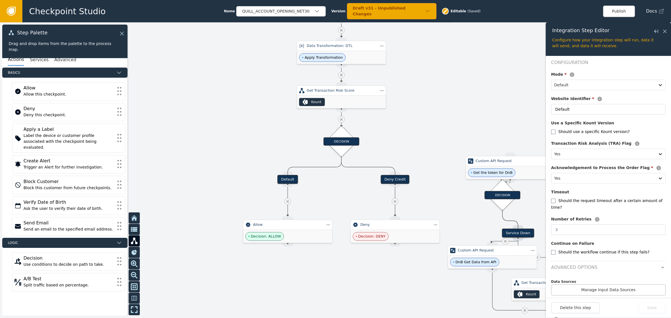
click at [357, 101] on div "Kount" at bounding box center [341, 102] width 89 height 13
click at [621, 284] on button "Manage Input Data Sources" at bounding box center [608, 289] width 115 height 11
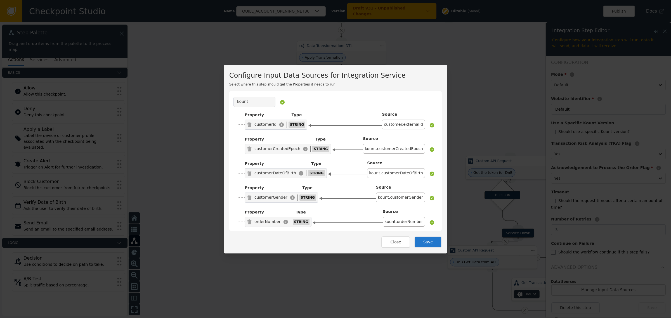
scroll to position [4263, 0]
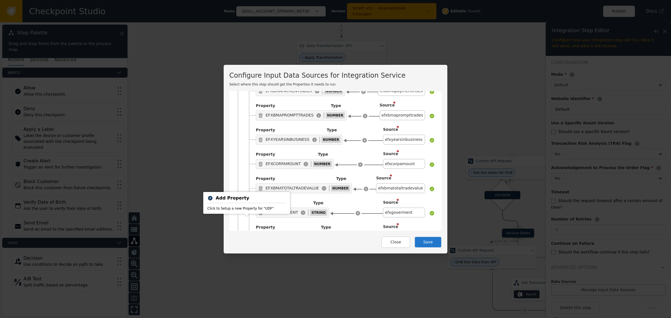
click at [247, 310] on icon at bounding box center [249, 312] width 4 height 4
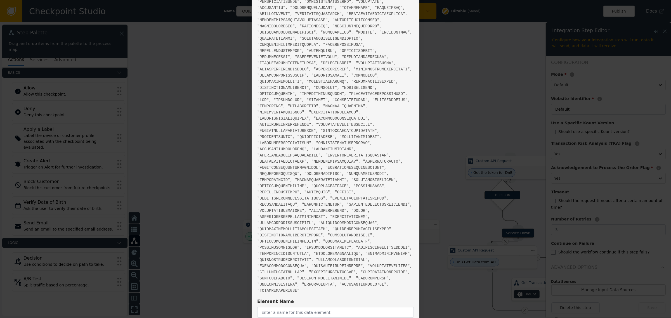
scroll to position [108, 0]
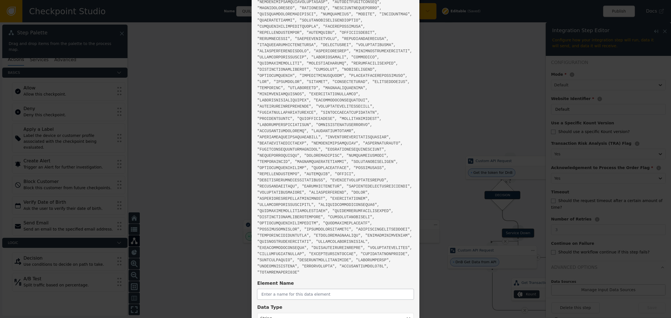
click at [307, 289] on input "text" at bounding box center [335, 294] width 157 height 11
paste input "EMAILISDISPOSABLE"
type input "EMAILISDISPOSABLE"
click at [335, 315] on div at bounding box center [330, 319] width 140 height 8
click at [267, 269] on div "Boolean" at bounding box center [291, 274] width 69 height 10
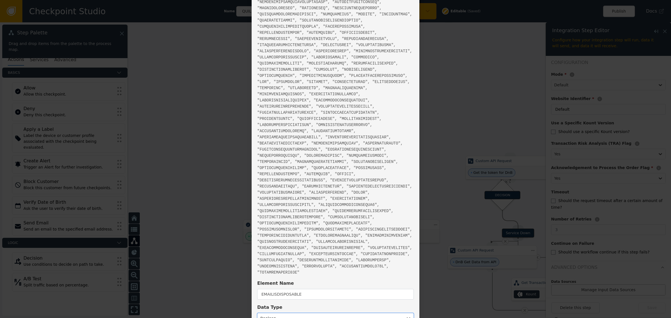
click at [397, 295] on div "Parent Path UDF Existing Elements at this path: " " Element Name EMAILISDISPOSA…" at bounding box center [335, 128] width 157 height 425
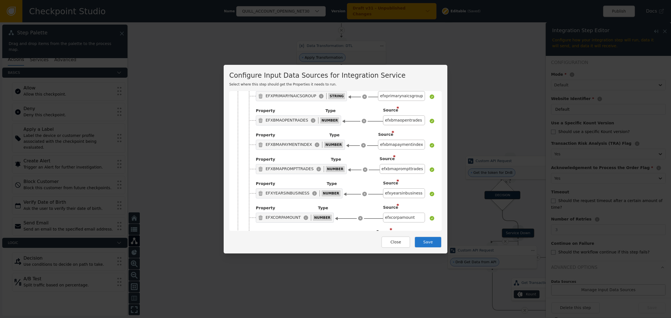
scroll to position [4287, 0]
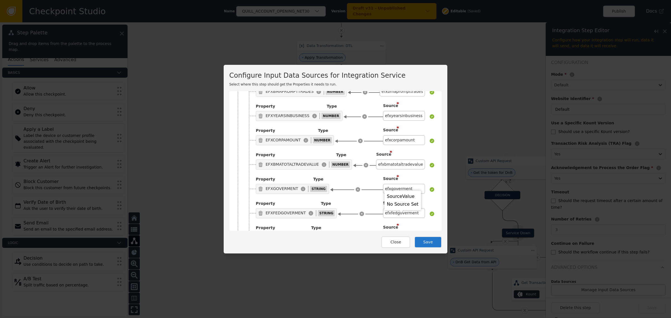
click at [399, 0] on body "Checkpoint Studio Name QUILL_ACCOUNT_OPENING_NET30 Version Draft v31 - Unpublis…" at bounding box center [335, 0] width 671 height 0
click at [391, 306] on div "Click to Select a Source" at bounding box center [400, 311] width 50 height 10
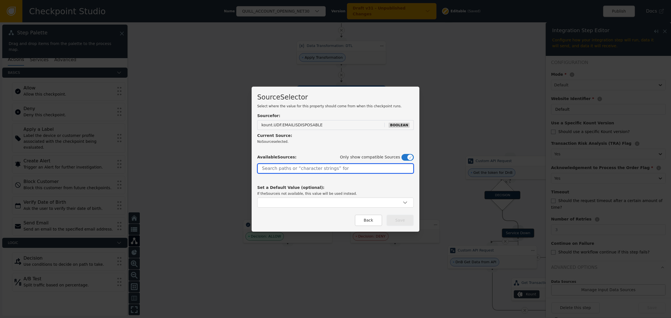
click at [295, 167] on input "text" at bounding box center [335, 169] width 157 height 10
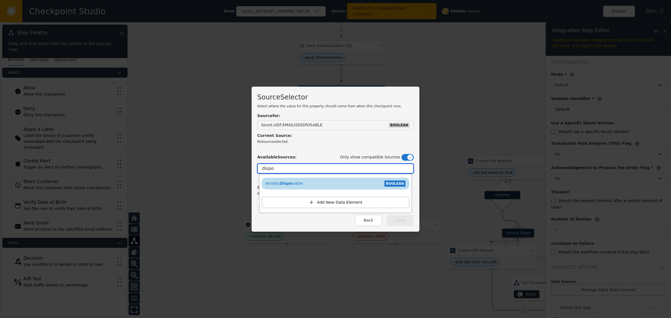
type input "dispo"
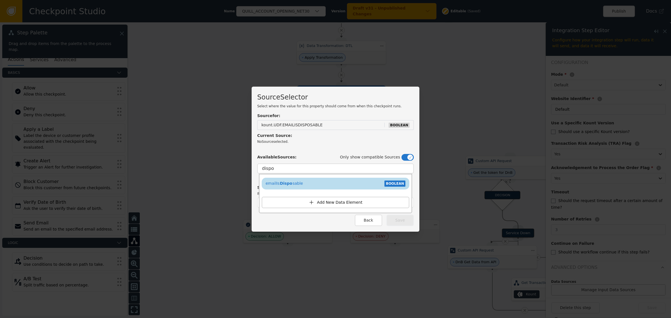
click at [296, 185] on div "emailIs Dispo sable BOOLEAN" at bounding box center [336, 184] width 142 height 8
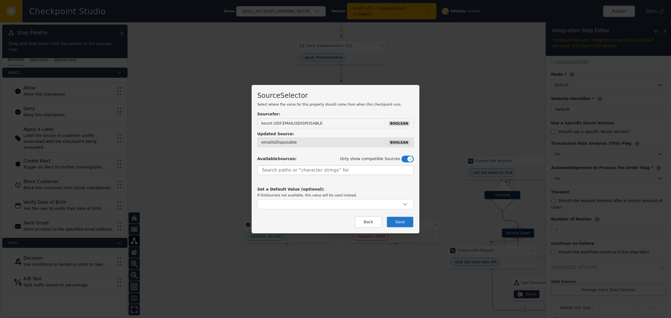
click at [396, 224] on button "Save" at bounding box center [400, 221] width 27 height 11
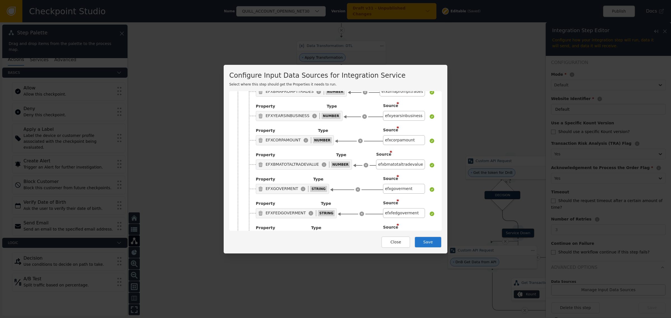
click at [246, 298] on div "Property Type EMAILISDISPOSABLE BOOLEAN Source * emailIsDisposable" at bounding box center [340, 308] width 190 height 20
click at [247, 310] on icon at bounding box center [249, 312] width 4 height 4
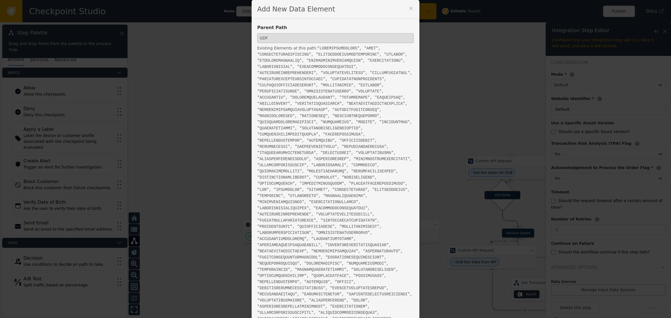
scroll to position [108, 0]
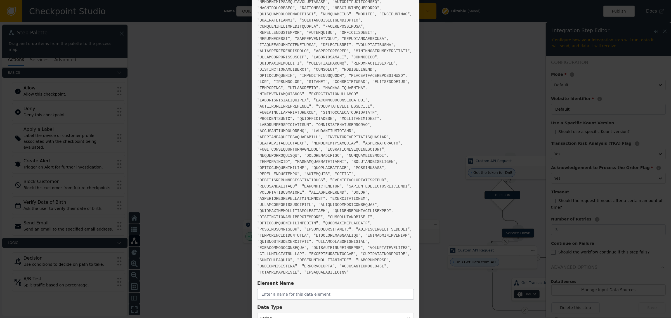
click at [313, 289] on input "text" at bounding box center [335, 294] width 157 height 11
paste input "EMAILRISKSCORE"
type input "EMAILRISKSCORE"
drag, startPoint x: 294, startPoint y: 295, endPoint x: 295, endPoint y: 286, distance: 8.4
click at [295, 287] on div "Parent Path UDF Existing Elements at this path: " " Element Name EMAILRISKSCORE…" at bounding box center [335, 128] width 157 height 425
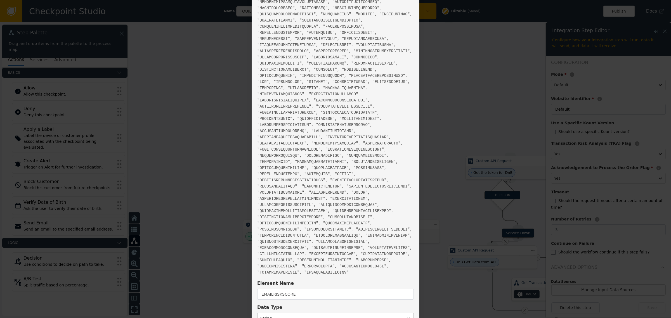
click at [295, 315] on div at bounding box center [330, 319] width 140 height 8
click at [280, 279] on div "Number" at bounding box center [291, 284] width 69 height 10
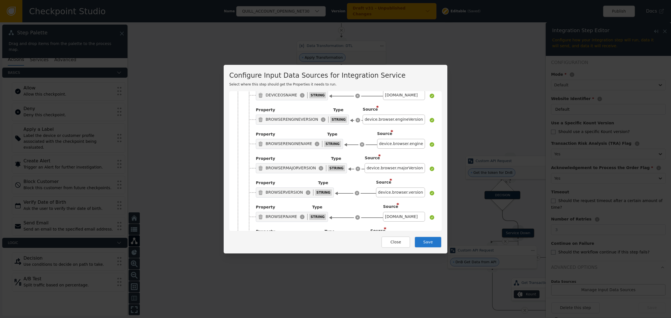
scroll to position [4311, 0]
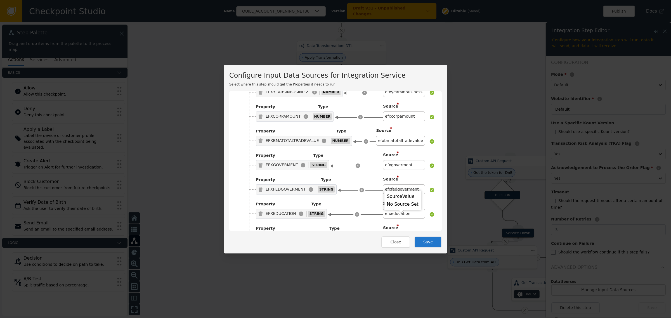
click at [396, 306] on div "Click to Select a Source" at bounding box center [400, 311] width 50 height 10
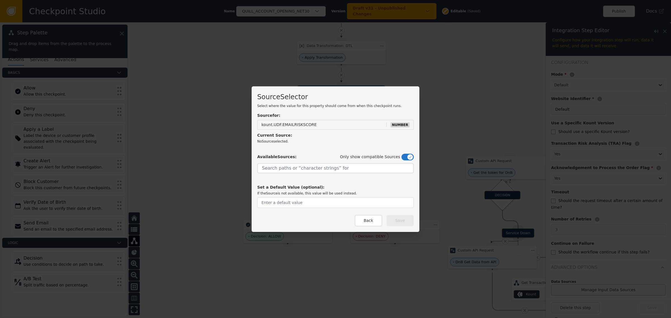
click at [289, 178] on div "Set a Default Value (optional): If the Source is not available, this value will…" at bounding box center [335, 185] width 157 height 24
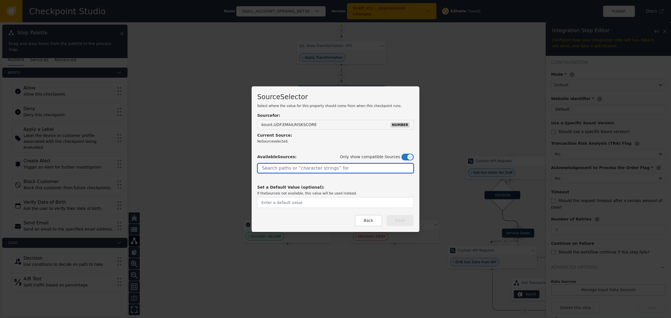
click at [289, 173] on input "text" at bounding box center [335, 168] width 157 height 10
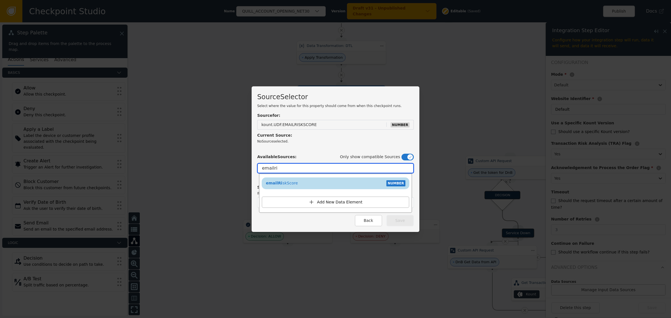
type input "emailri"
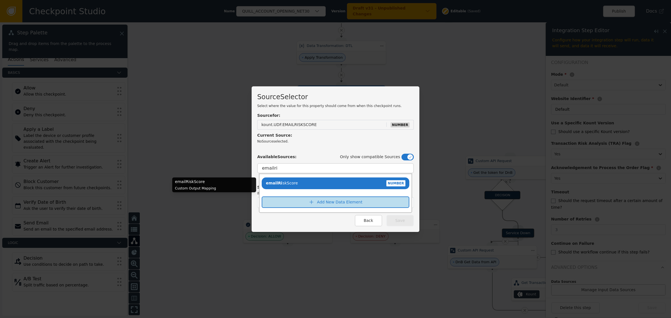
click at [294, 181] on div "emailRi skScore NUMBER" at bounding box center [336, 183] width 142 height 8
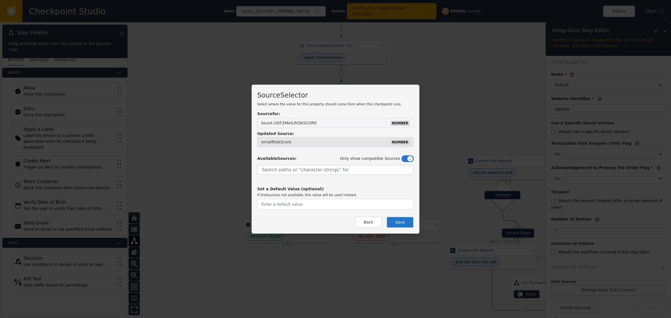
click at [397, 225] on button "Save" at bounding box center [400, 222] width 27 height 11
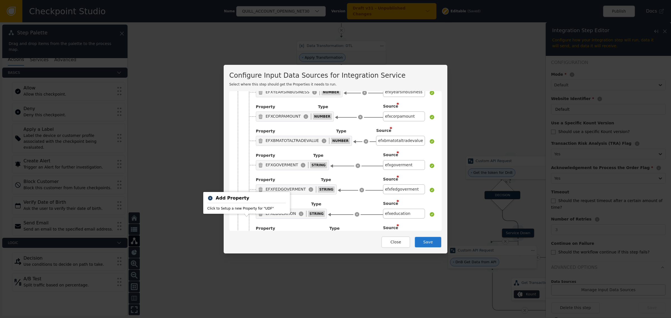
click at [247, 310] on div at bounding box center [249, 313] width 6 height 6
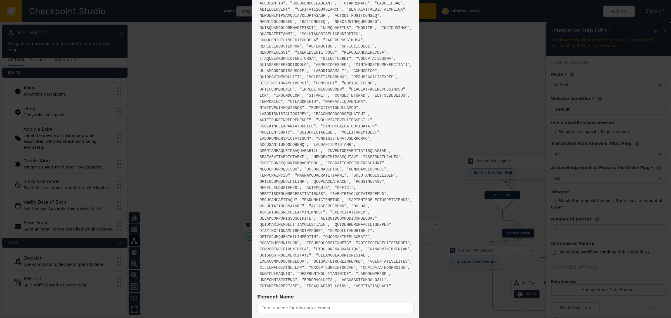
scroll to position [108, 0]
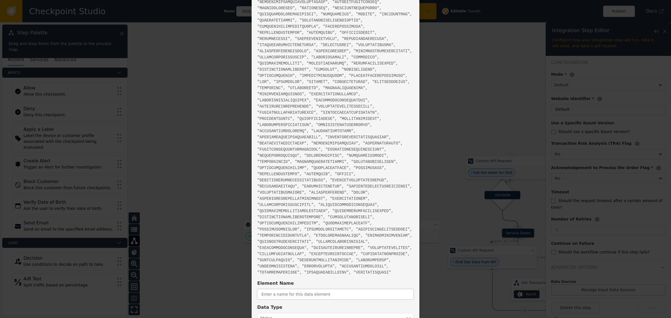
click at [304, 289] on input "text" at bounding box center [335, 294] width 157 height 11
paste input "EMAILMAILBOXVELOCITY"
type input "EMAILMAILBOXVELOCITY"
click at [290, 294] on div "Parent Path UDF Existing Elements at this path: " " Element Name EMAILMAILBOXVE…" at bounding box center [335, 128] width 157 height 425
click at [291, 315] on div at bounding box center [330, 319] width 140 height 8
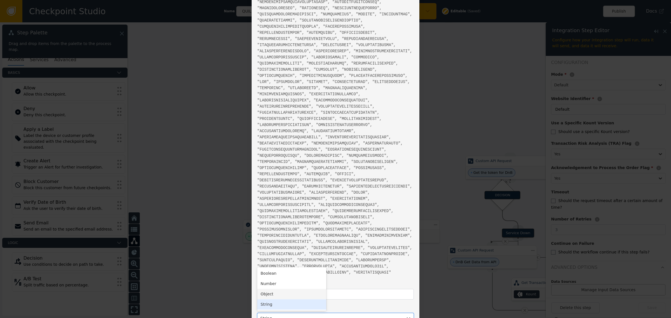
click at [287, 279] on div "Number" at bounding box center [291, 284] width 69 height 10
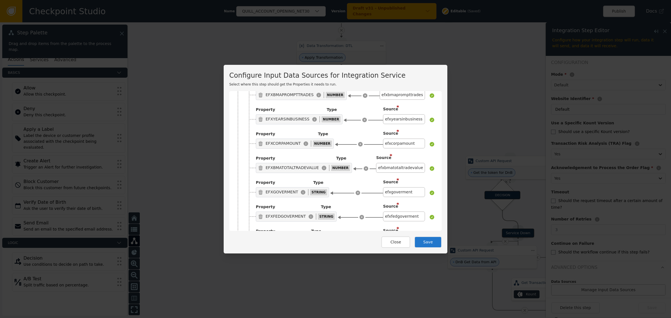
scroll to position [4335, 0]
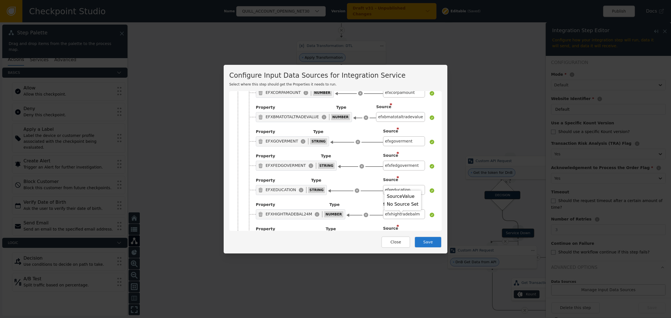
click at [395, 307] on div "Click to Select a Source" at bounding box center [400, 312] width 50 height 10
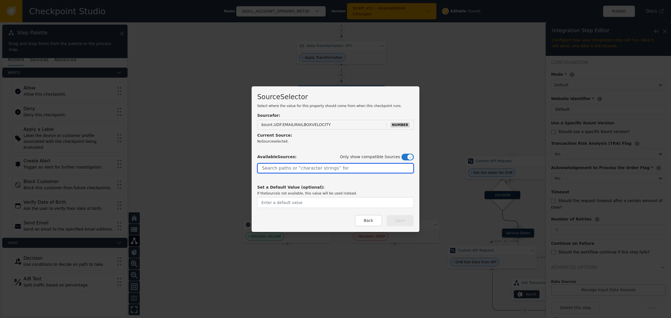
click at [297, 169] on input "text" at bounding box center [335, 168] width 157 height 10
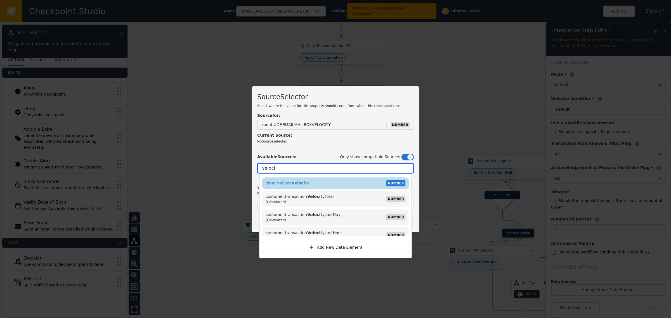
type input "veloci"
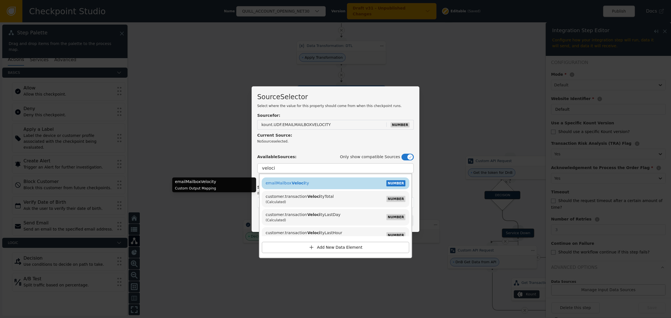
click at [303, 182] on div "emailMailbox Veloci ty NUMBER" at bounding box center [336, 183] width 142 height 8
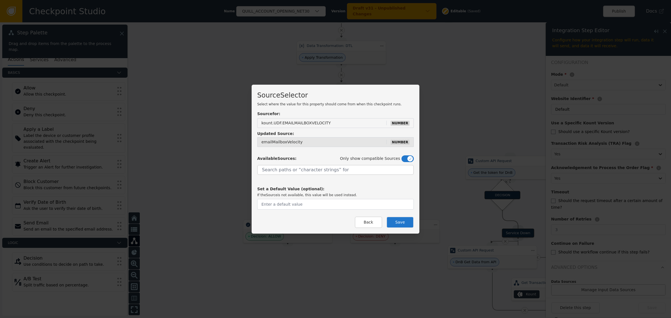
click at [404, 227] on button "Save" at bounding box center [400, 222] width 27 height 11
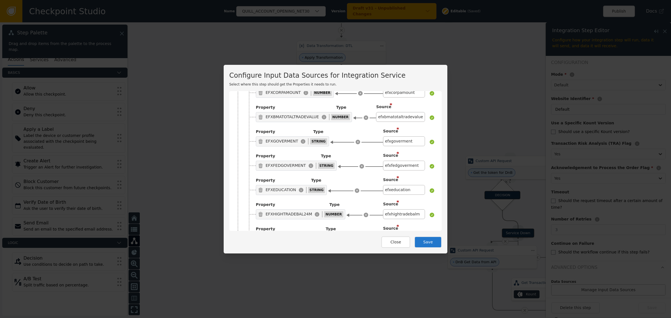
click at [430, 244] on button "Save" at bounding box center [428, 242] width 27 height 11
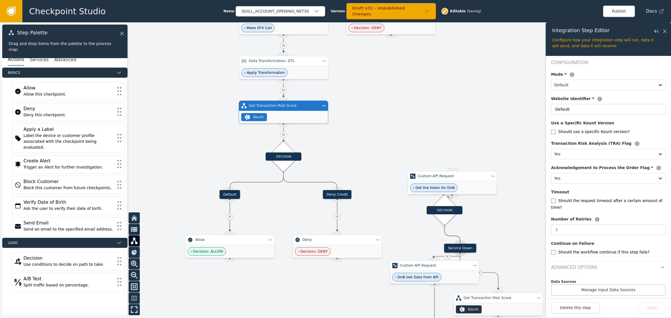
drag, startPoint x: 440, startPoint y: 67, endPoint x: 382, endPoint y: 82, distance: 59.8
click at [382, 82] on div at bounding box center [335, 170] width 671 height 296
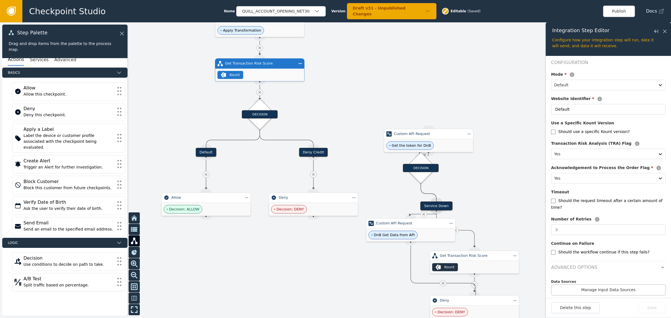
drag, startPoint x: 371, startPoint y: 103, endPoint x: 356, endPoint y: 77, distance: 30.3
click at [356, 77] on div at bounding box center [335, 170] width 671 height 296
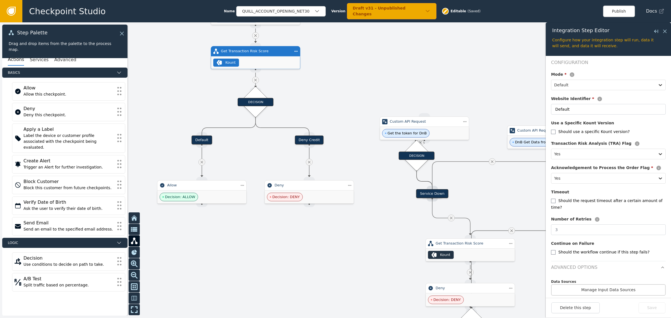
drag, startPoint x: 397, startPoint y: 214, endPoint x: 508, endPoint y: 123, distance: 143.7
click at [508, 126] on div "Custom API Request" at bounding box center [552, 131] width 90 height 10
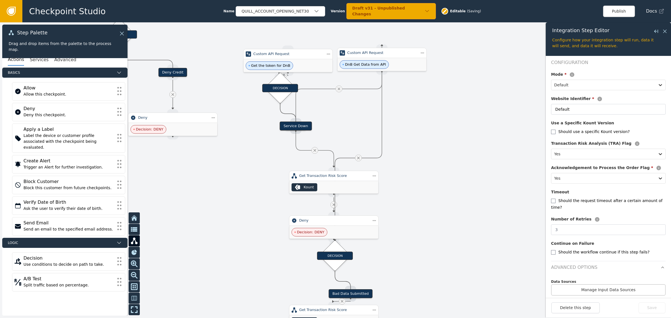
drag, startPoint x: 487, startPoint y: 88, endPoint x: 350, endPoint y: 20, distance: 152.4
click at [350, 0] on div "Checkpoint Studio Name QUILL_ACCOUNT_OPENING_NET30 Version Draft v31 - Unpublis…" at bounding box center [335, 0] width 671 height 0
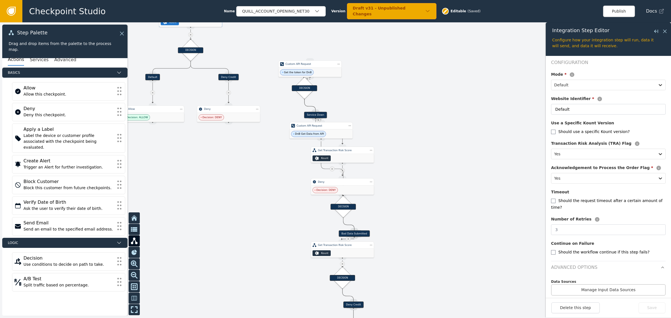
drag, startPoint x: 378, startPoint y: 62, endPoint x: 330, endPoint y: 116, distance: 72.1
click at [320, 124] on div "Custom API Request" at bounding box center [321, 126] width 49 height 4
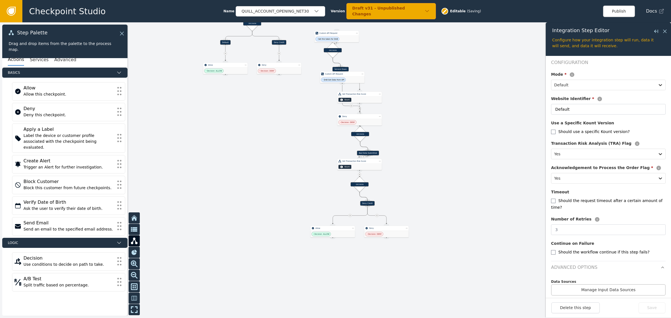
drag, startPoint x: 435, startPoint y: 224, endPoint x: 438, endPoint y: 171, distance: 53.5
click at [438, 171] on div at bounding box center [335, 170] width 671 height 296
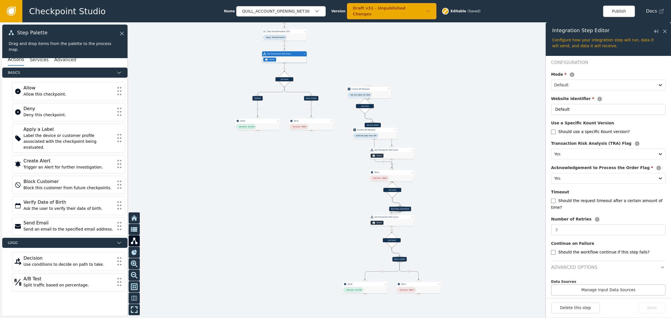
drag, startPoint x: 298, startPoint y: 256, endPoint x: 342, endPoint y: 313, distance: 71.6
click at [337, 314] on div at bounding box center [335, 170] width 671 height 296
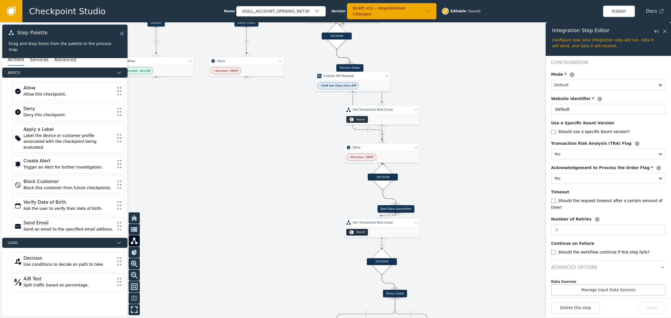
drag, startPoint x: 426, startPoint y: 93, endPoint x: 506, endPoint y: 248, distance: 175.4
click at [506, 248] on div at bounding box center [335, 170] width 671 height 296
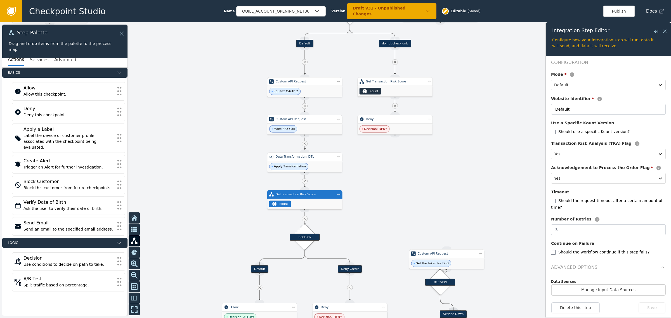
drag, startPoint x: 374, startPoint y: 100, endPoint x: 397, endPoint y: 192, distance: 95.0
click at [397, 192] on div at bounding box center [335, 170] width 671 height 296
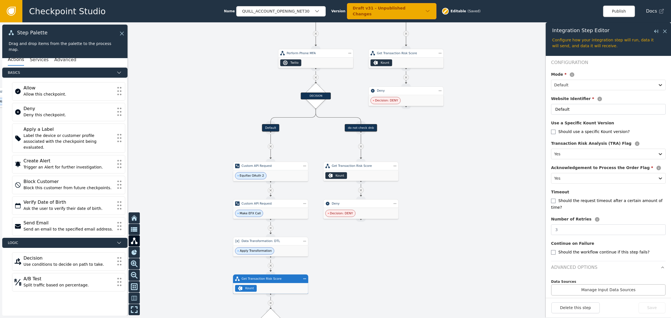
drag, startPoint x: 403, startPoint y: 161, endPoint x: 364, endPoint y: 259, distance: 105.8
click at [364, 259] on div at bounding box center [335, 170] width 671 height 296
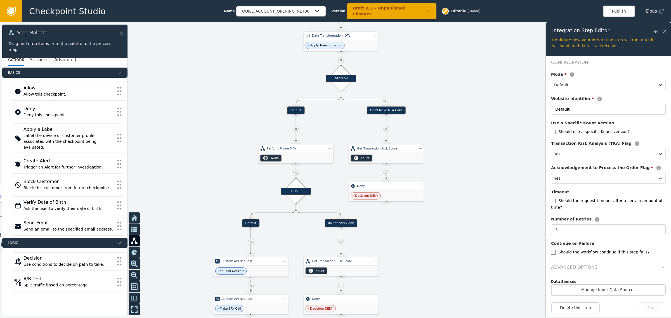
drag, startPoint x: 458, startPoint y: 136, endPoint x: 442, endPoint y: 216, distance: 81.7
click at [442, 216] on div at bounding box center [335, 170] width 671 height 296
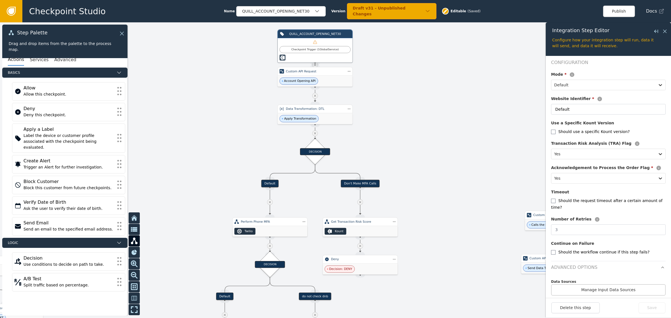
drag, startPoint x: 461, startPoint y: 123, endPoint x: 435, endPoint y: 198, distance: 78.6
click at [435, 198] on div at bounding box center [335, 170] width 671 height 296
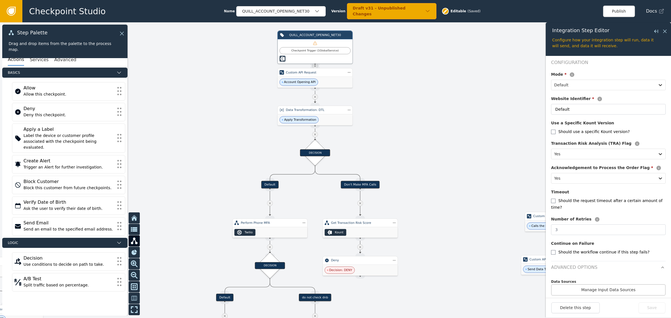
click at [399, 115] on div at bounding box center [335, 170] width 671 height 296
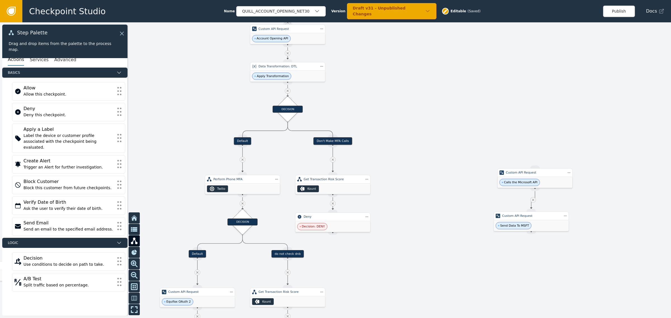
drag, startPoint x: 410, startPoint y: 188, endPoint x: 449, endPoint y: 35, distance: 157.7
click at [448, 36] on div at bounding box center [335, 170] width 671 height 296
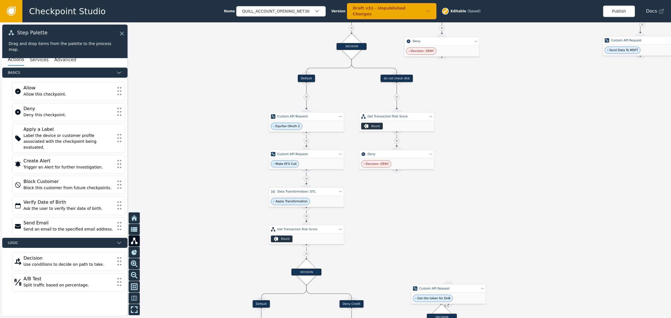
drag, startPoint x: 403, startPoint y: 213, endPoint x: 448, endPoint y: 135, distance: 90.1
click at [448, 135] on div at bounding box center [335, 170] width 671 height 296
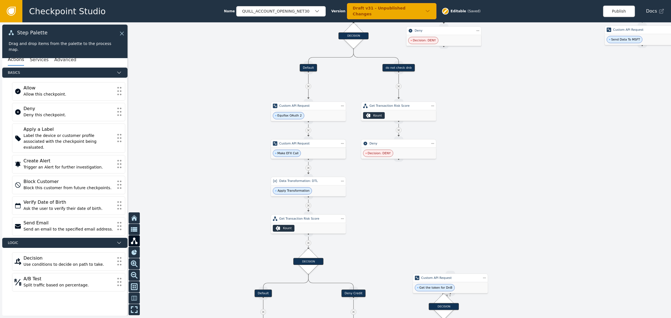
click at [290, 150] on span "Make EFX Call" at bounding box center [287, 153] width 28 height 7
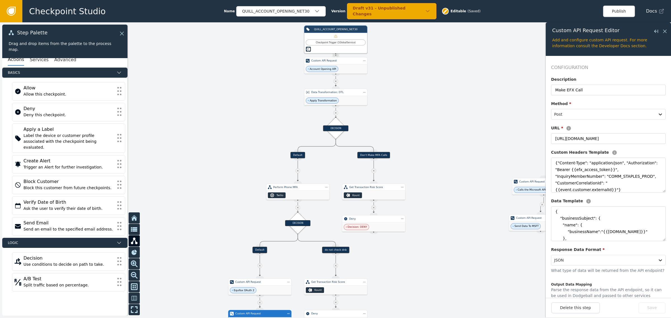
drag, startPoint x: 470, startPoint y: 186, endPoint x: 392, endPoint y: 261, distance: 108.4
click at [392, 261] on div at bounding box center [335, 170] width 671 height 296
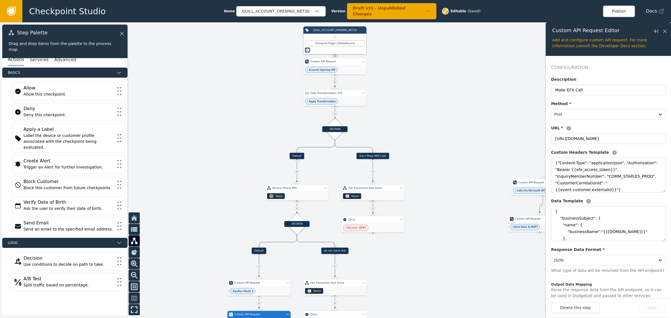
click at [425, 101] on div at bounding box center [335, 170] width 671 height 296
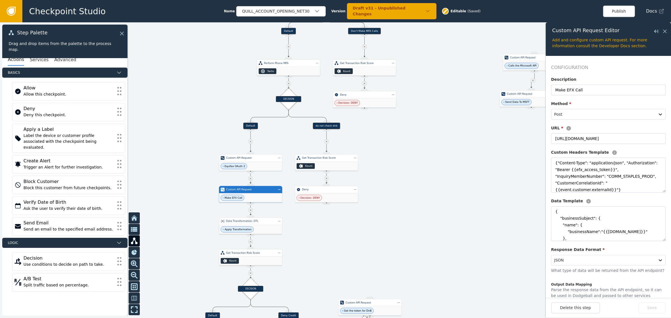
drag, startPoint x: 427, startPoint y: 146, endPoint x: 416, endPoint y: 26, distance: 120.8
click at [416, 26] on div at bounding box center [335, 170] width 671 height 296
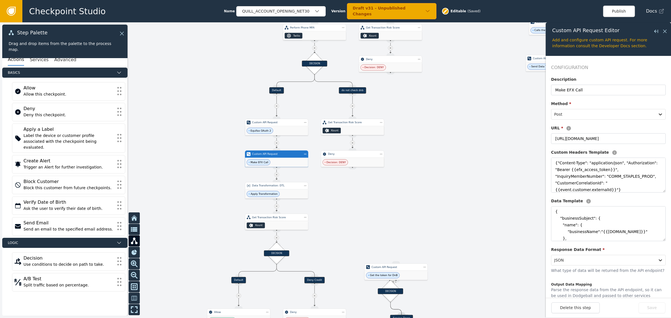
drag, startPoint x: 404, startPoint y: 220, endPoint x: 408, endPoint y: 166, distance: 54.1
click at [438, 174] on div at bounding box center [335, 170] width 671 height 296
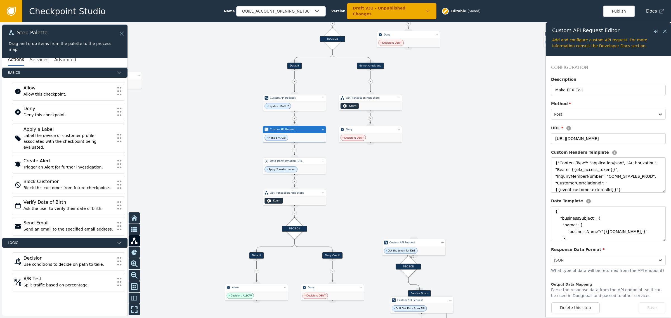
drag, startPoint x: 657, startPoint y: 188, endPoint x: 653, endPoint y: 218, distance: 30.2
click at [653, 218] on div "Configuration Description Make EFX Call Method * Post URL * [URL][DOMAIN_NAME] …" at bounding box center [608, 209] width 115 height 291
click at [659, 192] on textarea "{"Content-Type": "application/json", "Authorization": "Bearer {{efx_access_toke…" at bounding box center [608, 175] width 115 height 35
click at [635, 229] on textarea "{ "businessSubject": { "name": { "businessName":"{{[DOMAIN_NAME]}}" }, "address…" at bounding box center [608, 223] width 115 height 35
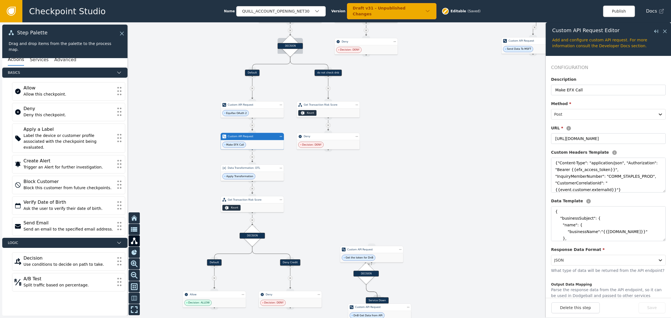
drag, startPoint x: 490, startPoint y: 92, endPoint x: 291, endPoint y: 39, distance: 205.8
click at [447, 99] on div at bounding box center [335, 170] width 671 height 296
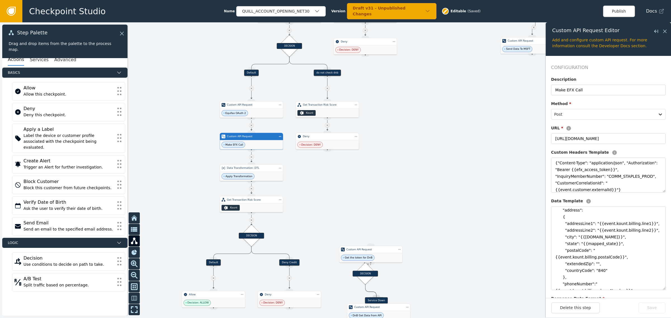
drag, startPoint x: 659, startPoint y: 242, endPoint x: 650, endPoint y: 312, distance: 70.5
click at [650, 312] on div "Custom API Request Editor Close flyout Add and configure custom API request. Fo…" at bounding box center [608, 169] width 125 height 295
click at [631, 252] on textarea "{ "businessSubject": { "name": { "businessName":"{{[DOMAIN_NAME]}}" }, "address…" at bounding box center [608, 248] width 115 height 84
click at [625, 243] on textarea "{ "businessSubject": { "name": { "businessName":"{{[DOMAIN_NAME]}}" }, "address…" at bounding box center [608, 248] width 115 height 84
paste textarea "Abbreviation": "{{event.kount.billing."
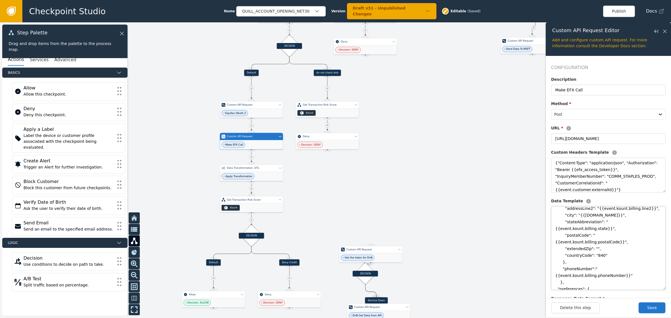
scroll to position [43, 0]
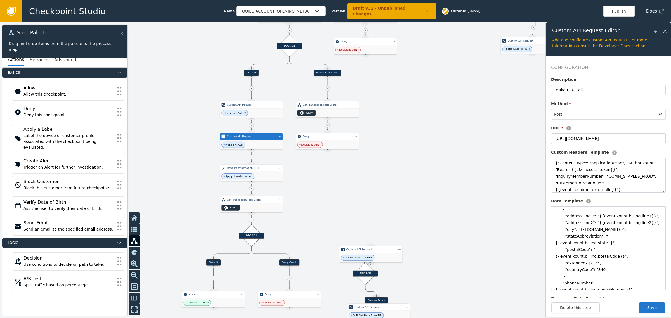
click at [582, 238] on textarea "{ "businessSubject": { "name": { "businessName":"{{[DOMAIN_NAME]}}" }, "address…" at bounding box center [608, 248] width 115 height 84
click at [653, 239] on textarea "{ "businessSubject": { "name": { "businessName":"{{[DOMAIN_NAME]}}" }, "address…" at bounding box center [608, 248] width 115 height 84
click at [609, 236] on textarea "{ "businessSubject": { "name": { "businessName":"{{[DOMAIN_NAME]}}" }, "address…" at bounding box center [608, 248] width 115 height 84
click at [616, 238] on textarea "{ "businessSubject": { "name": { "businessName":"{{[DOMAIN_NAME]}}" }, "address…" at bounding box center [608, 248] width 115 height 84
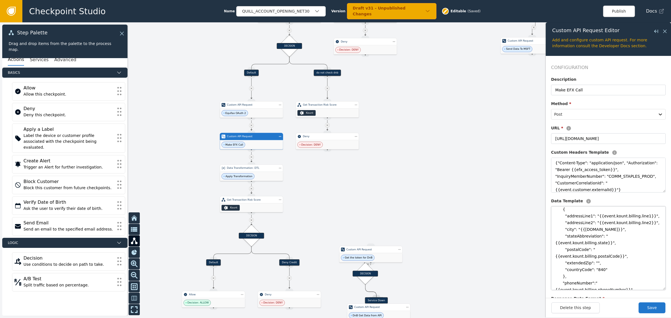
click at [627, 239] on textarea "{ "businessSubject": { "name": { "businessName":"{{[DOMAIN_NAME]}}" }, "address…" at bounding box center [608, 248] width 115 height 84
click at [638, 239] on textarea "{ "businessSubject": { "name": { "businessName":"{{[DOMAIN_NAME]}}" }, "address…" at bounding box center [608, 248] width 115 height 84
type textarea "{ "businessSubject": { "name": { "businessName":"{{[DOMAIN_NAME]}}" }, "address…"
click at [650, 307] on button "Save" at bounding box center [652, 308] width 27 height 11
click at [636, 235] on textarea "{ "businessSubject": { "name": { "businessName":"{{[DOMAIN_NAME]}}" }, "address…" at bounding box center [608, 248] width 115 height 84
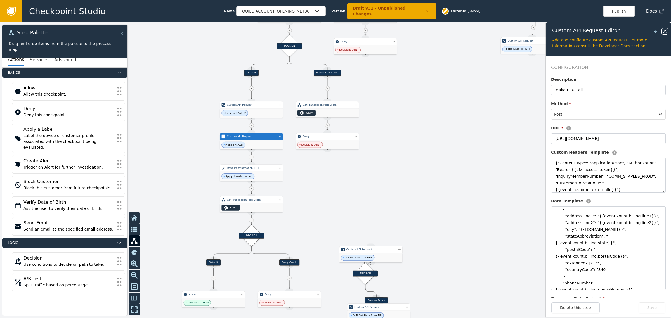
click at [668, 30] on icon at bounding box center [665, 31] width 6 height 6
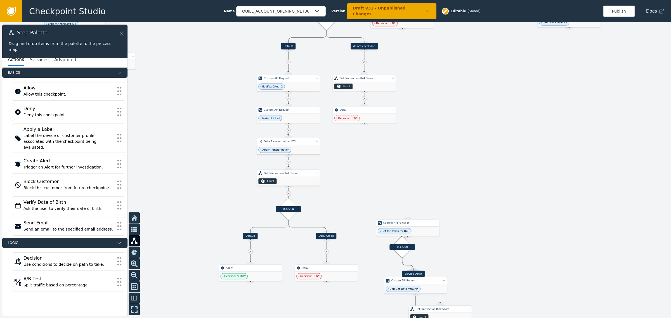
click at [446, 143] on div at bounding box center [335, 170] width 671 height 296
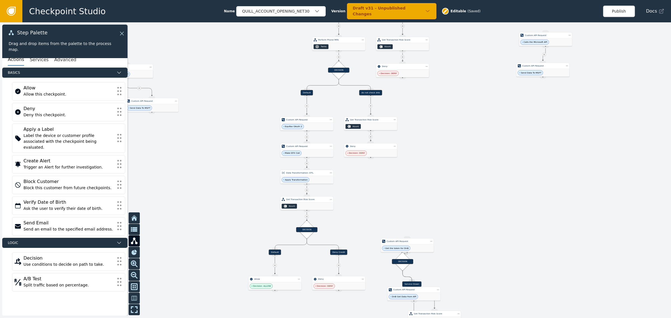
click at [487, 128] on div at bounding box center [335, 170] width 671 height 296
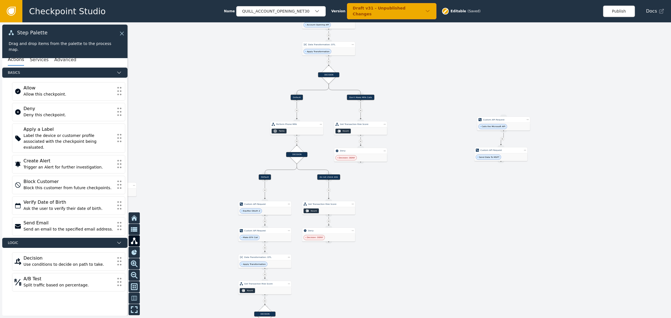
drag, startPoint x: 483, startPoint y: 133, endPoint x: 423, endPoint y: 240, distance: 123.1
click at [423, 240] on div at bounding box center [335, 170] width 671 height 296
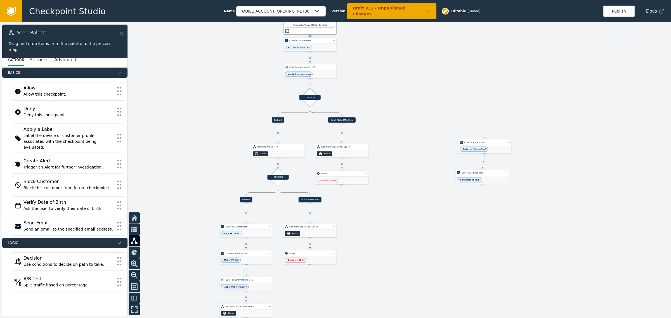
click at [476, 101] on div at bounding box center [335, 170] width 671 height 296
click at [411, 79] on div at bounding box center [335, 170] width 671 height 296
click at [416, 71] on div at bounding box center [335, 170] width 671 height 296
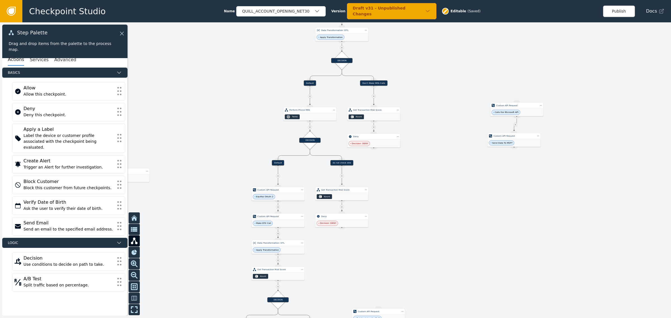
drag, startPoint x: 401, startPoint y: 209, endPoint x: 418, endPoint y: 197, distance: 20.6
click at [418, 197] on div at bounding box center [335, 170] width 671 height 296
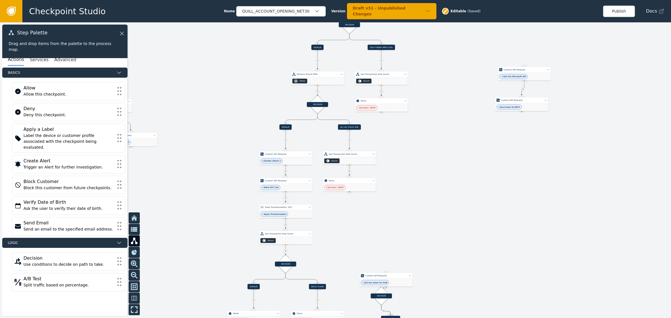
drag, startPoint x: 422, startPoint y: 156, endPoint x: 428, endPoint y: 94, distance: 62.1
click at [428, 97] on div at bounding box center [335, 170] width 671 height 296
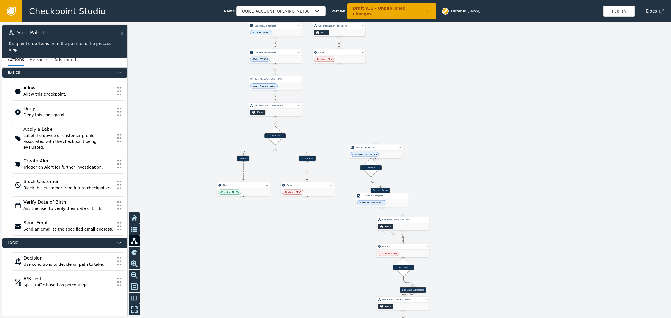
drag, startPoint x: 417, startPoint y: 181, endPoint x: 403, endPoint y: 92, distance: 90.6
click at [403, 92] on div at bounding box center [335, 170] width 671 height 296
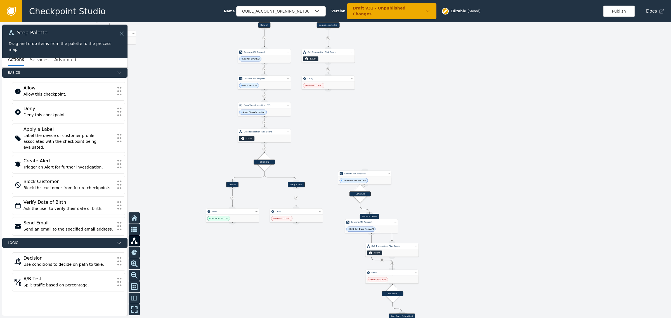
drag, startPoint x: 406, startPoint y: 57, endPoint x: 395, endPoint y: 91, distance: 35.9
click at [395, 91] on div at bounding box center [335, 170] width 671 height 296
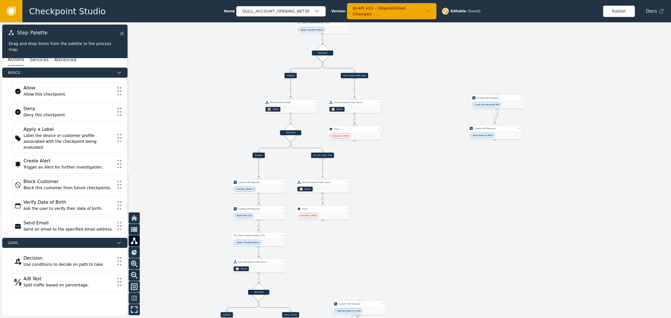
drag, startPoint x: 399, startPoint y: 64, endPoint x: 392, endPoint y: 180, distance: 115.7
click at [392, 180] on div at bounding box center [335, 170] width 671 height 296
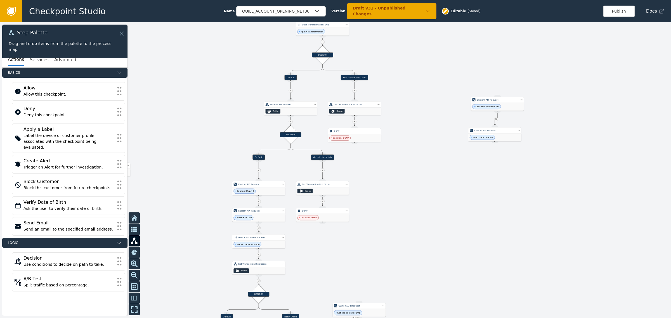
drag, startPoint x: 417, startPoint y: 60, endPoint x: 404, endPoint y: 95, distance: 37.6
click at [404, 95] on div at bounding box center [335, 170] width 671 height 296
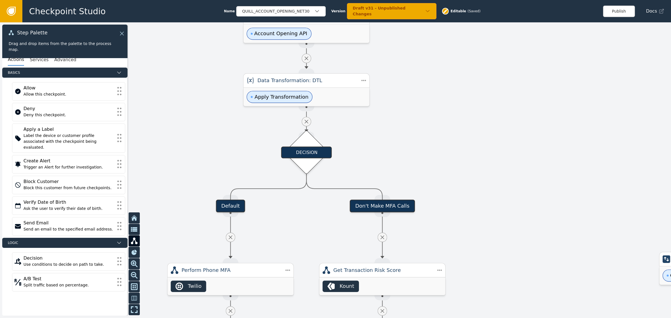
drag, startPoint x: 371, startPoint y: 72, endPoint x: 448, endPoint y: 166, distance: 121.8
click at [448, 166] on div at bounding box center [335, 170] width 671 height 296
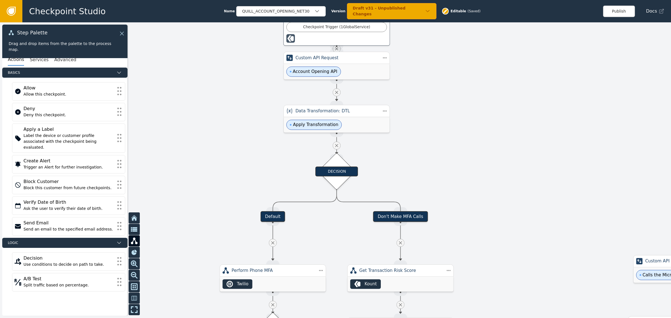
drag, startPoint x: 459, startPoint y: 74, endPoint x: 467, endPoint y: 93, distance: 21.3
click at [467, 93] on div at bounding box center [335, 170] width 671 height 296
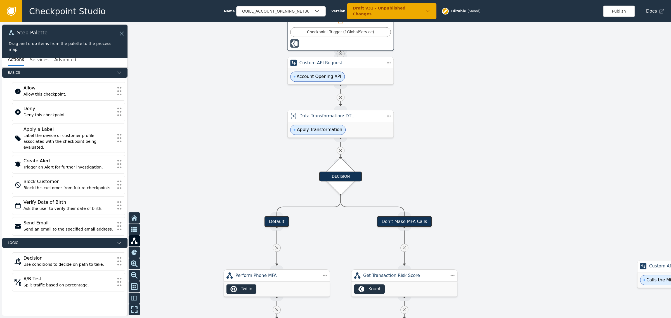
click at [466, 136] on div at bounding box center [335, 170] width 671 height 296
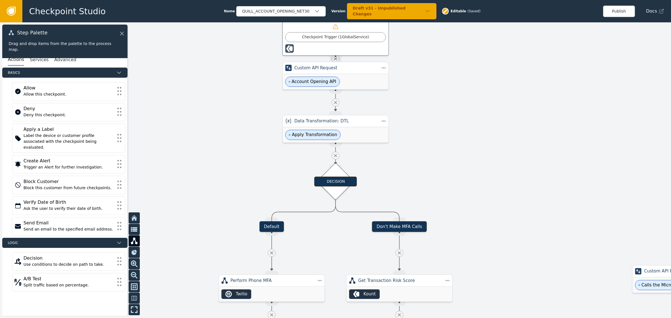
drag, startPoint x: 229, startPoint y: 73, endPoint x: 213, endPoint y: 84, distance: 19.8
click at [213, 84] on div at bounding box center [335, 170] width 671 height 296
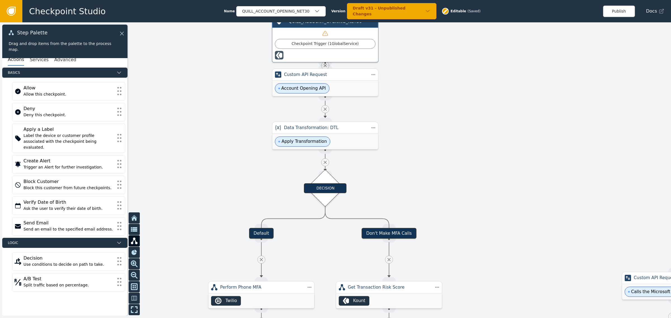
click at [470, 183] on div at bounding box center [335, 170] width 671 height 296
click at [430, 112] on div at bounding box center [335, 170] width 671 height 296
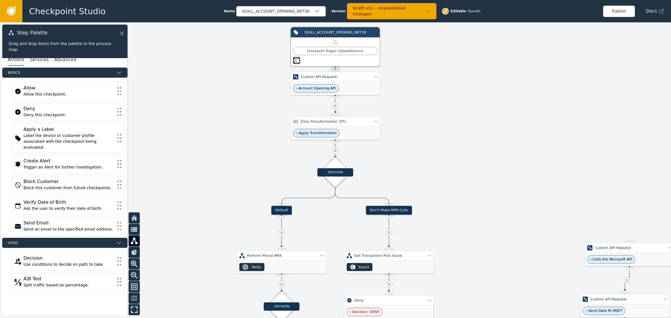
drag, startPoint x: 411, startPoint y: 70, endPoint x: 407, endPoint y: 70, distance: 3.9
click at [407, 70] on div at bounding box center [335, 170] width 671 height 296
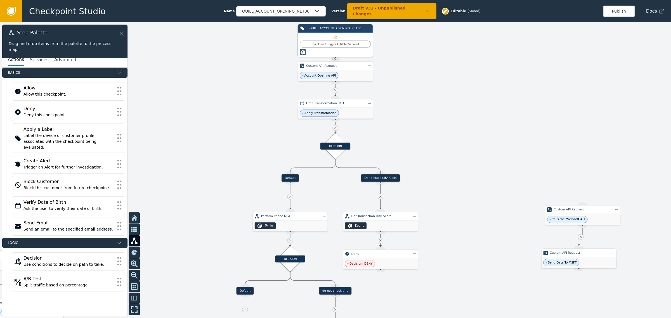
drag, startPoint x: 478, startPoint y: 67, endPoint x: 433, endPoint y: 57, distance: 46.2
click at [433, 57] on div at bounding box center [335, 170] width 671 height 296
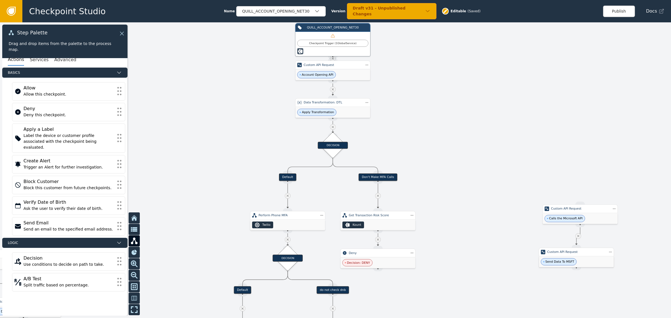
drag, startPoint x: 451, startPoint y: 185, endPoint x: 458, endPoint y: 179, distance: 8.8
click at [458, 179] on div at bounding box center [335, 170] width 671 height 296
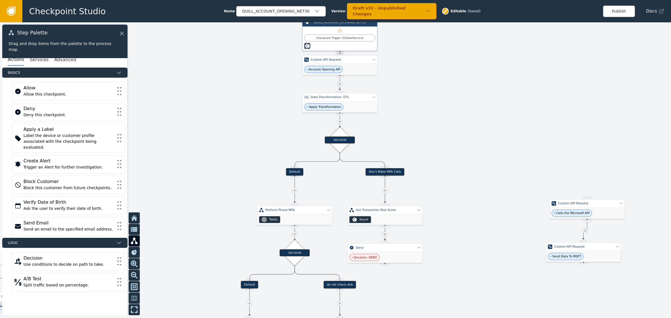
drag, startPoint x: 483, startPoint y: 126, endPoint x: 432, endPoint y: 172, distance: 69.1
click at [432, 172] on div at bounding box center [335, 170] width 671 height 296
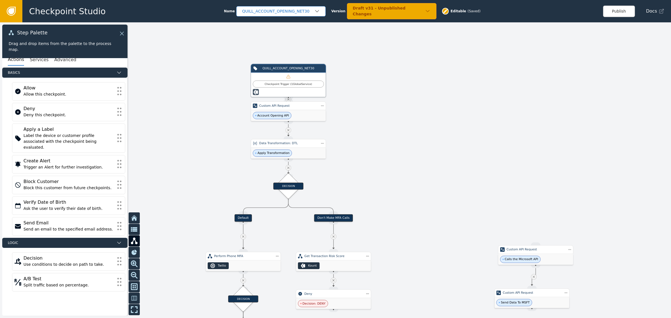
click at [265, 13] on div "QUILL_ACCOUNT_OPENING_NET30" at bounding box center [278, 11] width 72 height 6
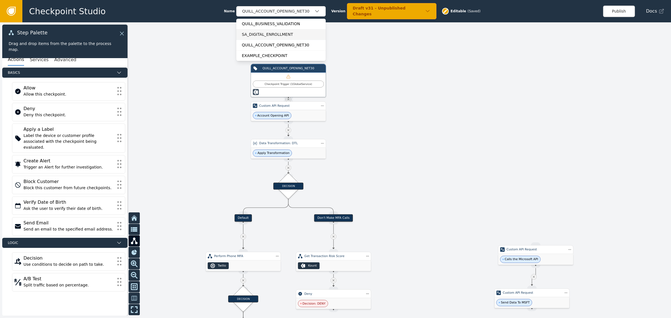
click at [270, 36] on div "SA_DIGITAL_ENROLLMENT" at bounding box center [281, 35] width 78 height 6
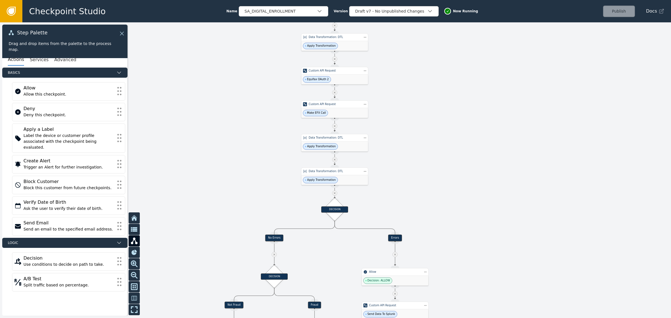
drag, startPoint x: 430, startPoint y: 105, endPoint x: 432, endPoint y: 78, distance: 27.7
click at [432, 79] on div at bounding box center [335, 170] width 671 height 296
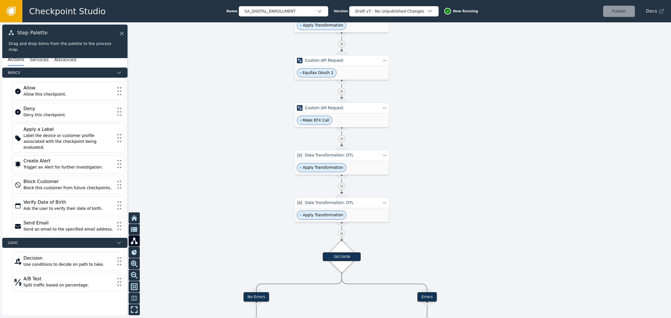
drag, startPoint x: 397, startPoint y: 87, endPoint x: 445, endPoint y: 143, distance: 73.8
click at [445, 143] on div at bounding box center [335, 170] width 671 height 296
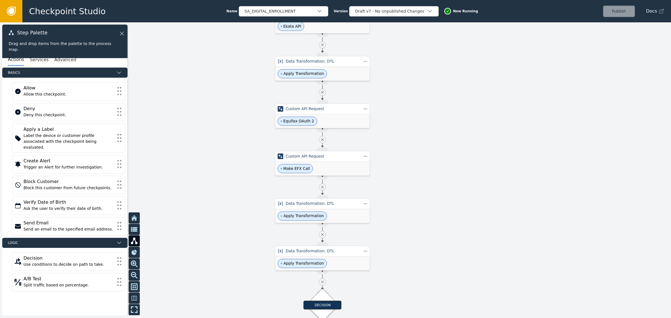
drag, startPoint x: 449, startPoint y: 99, endPoint x: 424, endPoint y: 139, distance: 47.4
click at [424, 139] on div at bounding box center [335, 170] width 671 height 296
click at [347, 159] on div "Custom API Request" at bounding box center [323, 157] width 74 height 6
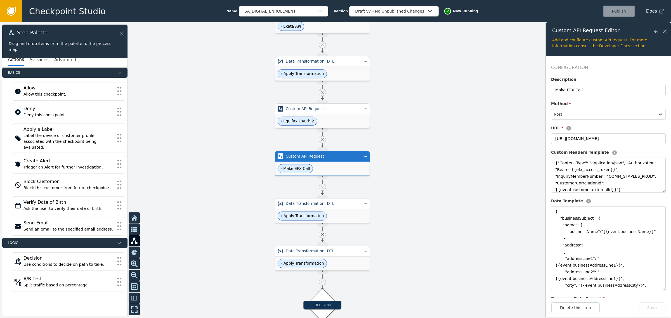
drag, startPoint x: 658, startPoint y: 240, endPoint x: 655, endPoint y: 310, distance: 69.7
click at [655, 310] on div "Custom API Request Editor Close flyout Add and configure custom API request. Fo…" at bounding box center [608, 169] width 125 height 295
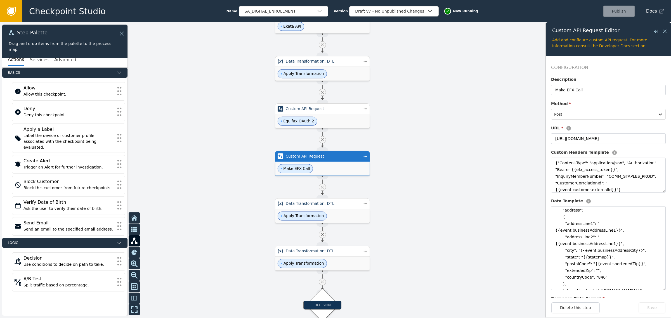
click at [445, 204] on div at bounding box center [335, 170] width 671 height 296
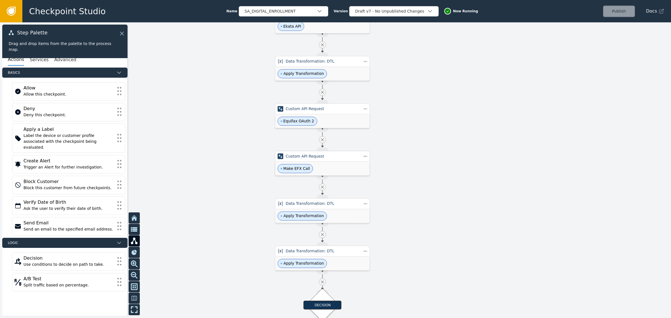
click at [355, 167] on div "Make EFX Call" at bounding box center [322, 169] width 95 height 14
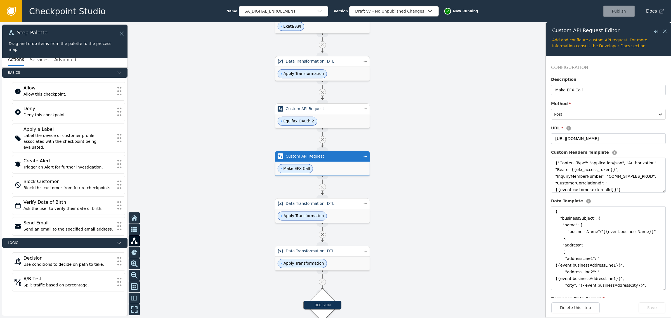
drag, startPoint x: 655, startPoint y: 242, endPoint x: 650, endPoint y: 301, distance: 59.2
click at [650, 301] on div "Custom API Request Editor Close flyout Add and configure custom API request. Fo…" at bounding box center [608, 169] width 125 height 295
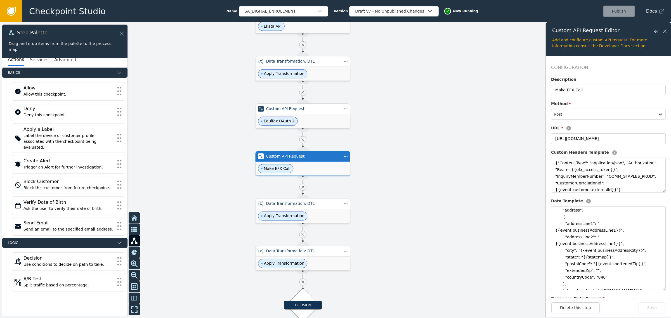
drag, startPoint x: 465, startPoint y: 141, endPoint x: 445, endPoint y: 141, distance: 19.6
click at [445, 141] on div at bounding box center [335, 170] width 671 height 296
click at [476, 166] on div at bounding box center [335, 170] width 671 height 296
drag, startPoint x: 473, startPoint y: 90, endPoint x: 490, endPoint y: 93, distance: 17.3
click at [490, 93] on div at bounding box center [335, 170] width 671 height 296
